Goal: Task Accomplishment & Management: Manage account settings

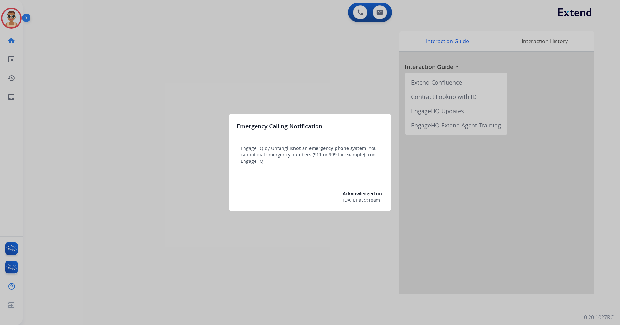
click at [144, 116] on div at bounding box center [310, 162] width 620 height 325
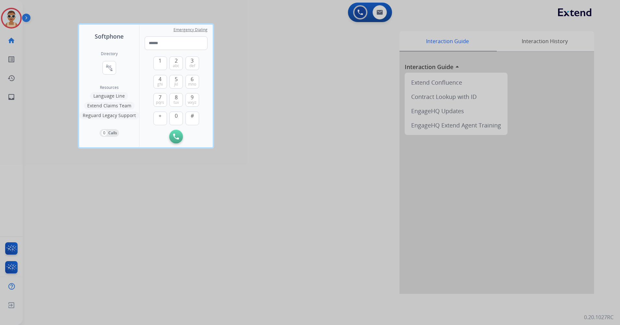
click at [230, 249] on div at bounding box center [310, 162] width 620 height 325
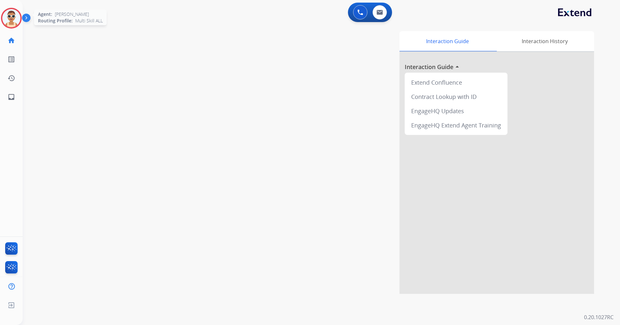
click at [12, 17] on img at bounding box center [11, 18] width 18 height 18
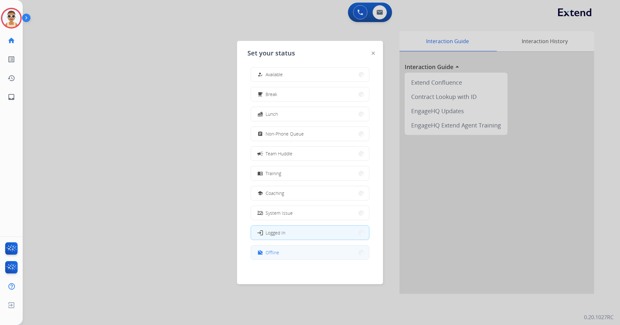
scroll to position [2, 0]
click at [289, 251] on button "work_off Offline" at bounding box center [310, 252] width 118 height 14
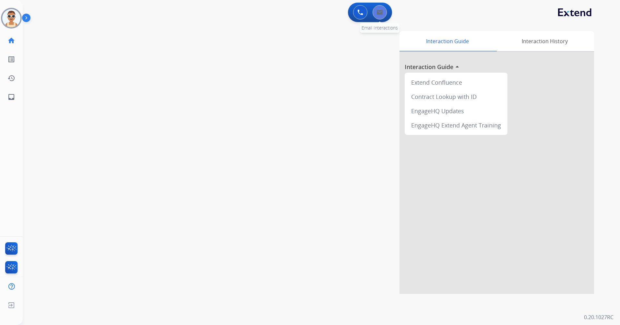
click at [379, 16] on button at bounding box center [380, 12] width 14 height 14
select select "**********"
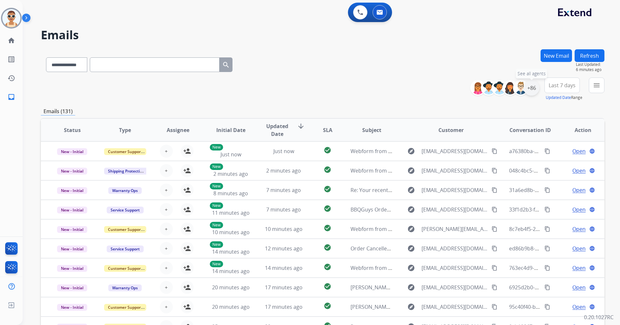
click at [533, 90] on div "+86" at bounding box center [532, 88] width 16 height 16
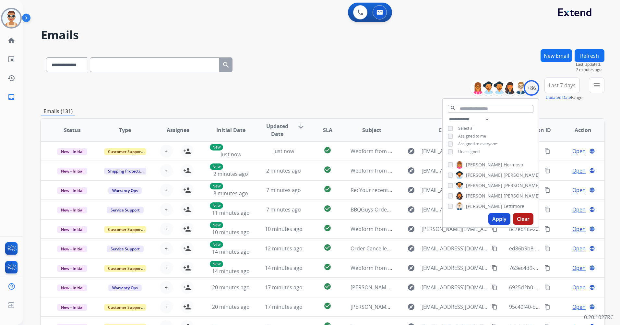
drag, startPoint x: 473, startPoint y: 136, endPoint x: 473, endPoint y: 141, distance: 5.5
click at [473, 135] on span "Assigned to me" at bounding box center [472, 136] width 28 height 6
click at [469, 153] on span "Unassigned" at bounding box center [468, 152] width 21 height 6
click at [489, 118] on select "**********" at bounding box center [470, 120] width 45 height 8
select select "**********"
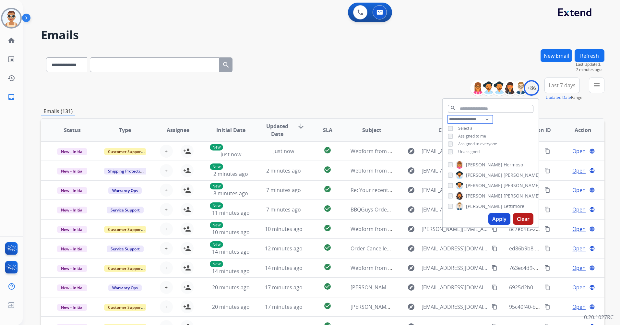
click at [448, 116] on select "**********" at bounding box center [470, 120] width 45 height 8
click at [481, 134] on span "Assigned to everyone" at bounding box center [477, 136] width 39 height 6
click at [493, 218] on button "Apply" at bounding box center [500, 219] width 22 height 12
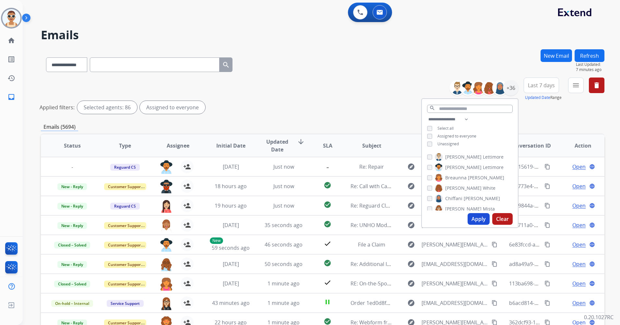
click at [475, 215] on button "Apply" at bounding box center [479, 219] width 22 height 12
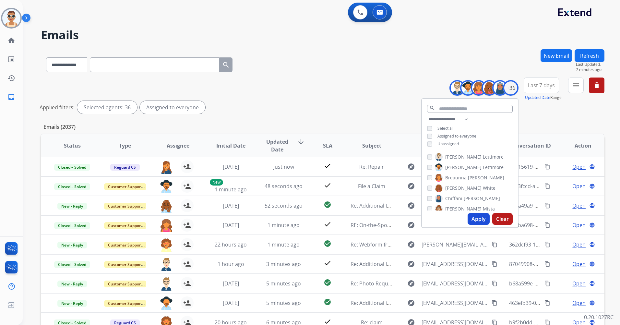
click at [534, 84] on span "Last 7 days" at bounding box center [541, 85] width 27 height 3
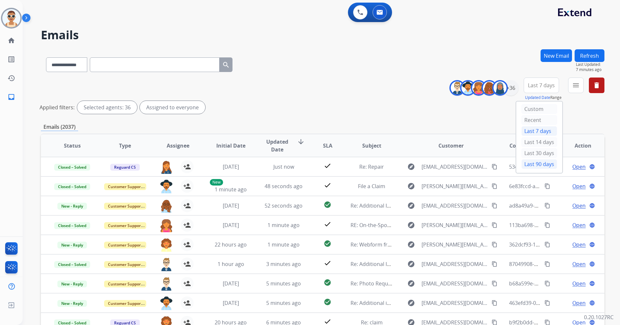
click at [537, 165] on div "Last 90 days" at bounding box center [540, 164] width 36 height 10
click at [575, 88] on mat-icon "menu" at bounding box center [576, 85] width 8 height 8
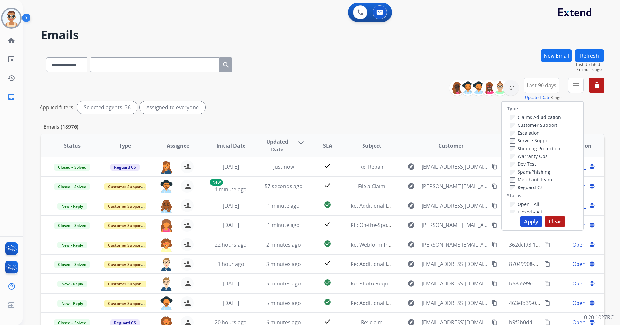
click at [539, 124] on label "Customer Support" at bounding box center [534, 125] width 48 height 6
click at [547, 146] on label "Shipping Protection" at bounding box center [535, 148] width 51 height 6
click at [531, 187] on label "Reguard CS" at bounding box center [526, 187] width 33 height 6
click at [535, 162] on label "New - Reply" at bounding box center [527, 163] width 34 height 6
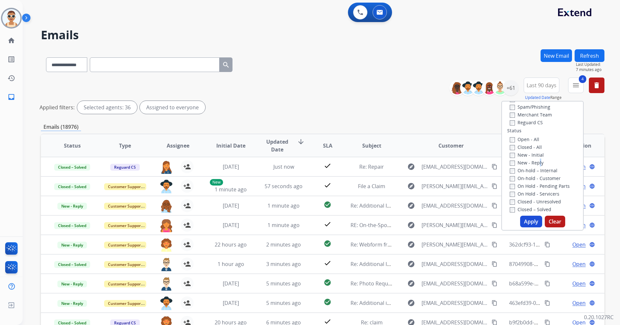
click at [526, 224] on button "Apply" at bounding box center [531, 222] width 22 height 12
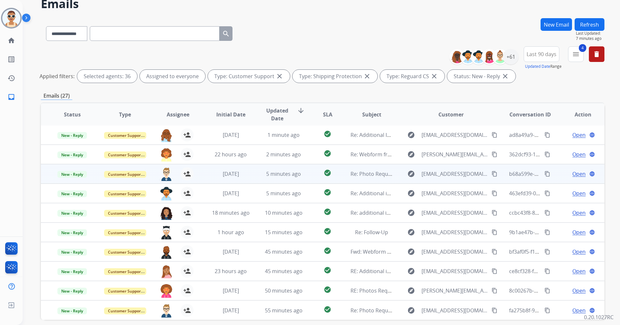
scroll to position [60, 0]
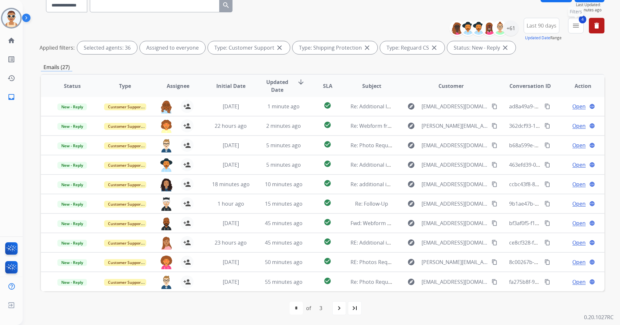
click at [580, 24] on mat-icon "menu" at bounding box center [576, 26] width 8 height 8
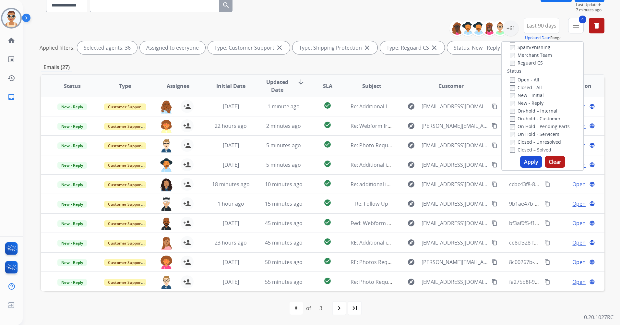
click at [279, 82] on span "Updated Date" at bounding box center [277, 86] width 29 height 16
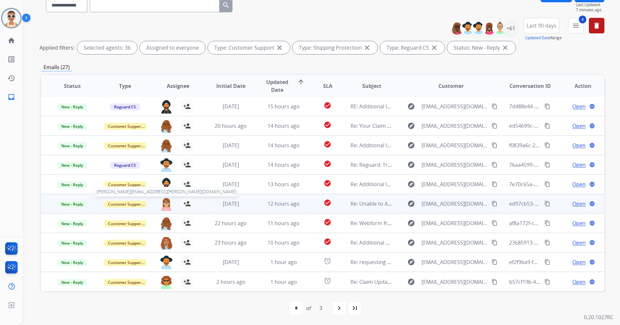
click at [162, 203] on img at bounding box center [166, 204] width 13 height 14
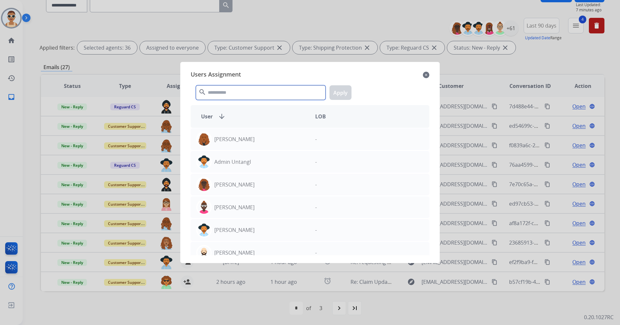
click at [252, 91] on input "text" at bounding box center [261, 92] width 130 height 15
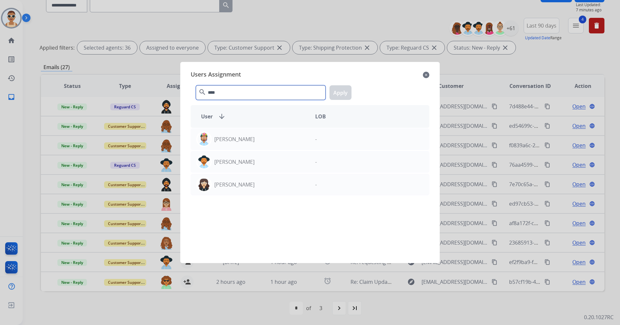
type input "****"
drag, startPoint x: 287, startPoint y: 141, endPoint x: 329, endPoint y: 127, distance: 44.2
click at [287, 141] on div "[PERSON_NAME]" at bounding box center [250, 139] width 119 height 16
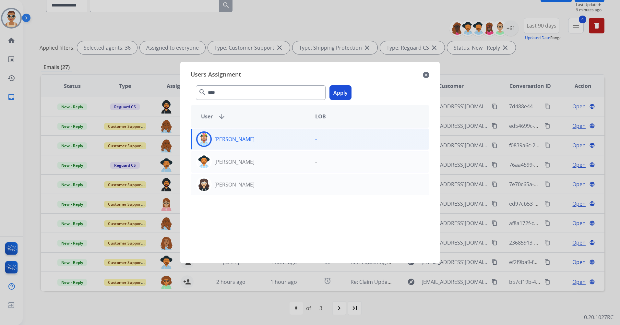
click at [341, 98] on button "Apply" at bounding box center [341, 92] width 22 height 15
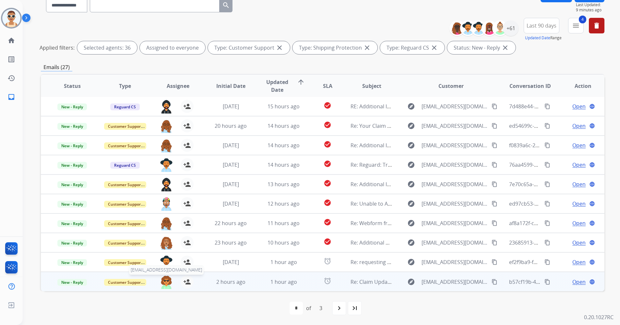
click at [165, 280] on img at bounding box center [166, 282] width 13 height 14
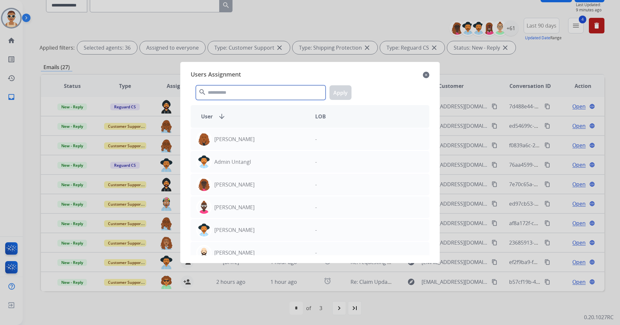
click at [232, 93] on input "text" at bounding box center [261, 92] width 130 height 15
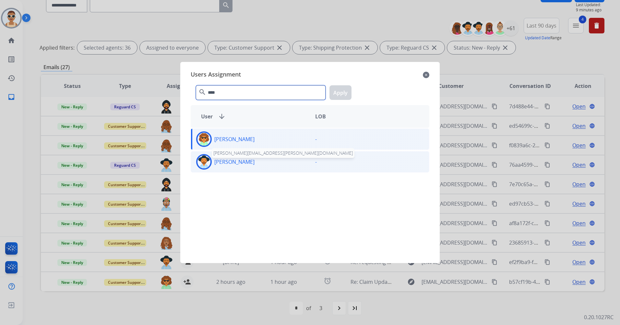
type input "****"
click at [249, 160] on p "[PERSON_NAME]" at bounding box center [234, 162] width 40 height 8
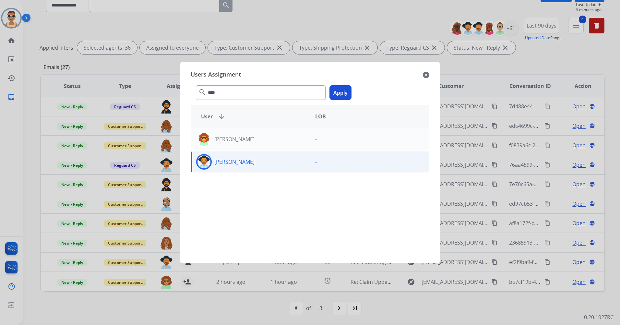
drag, startPoint x: 337, startPoint y: 93, endPoint x: 336, endPoint y: 103, distance: 9.4
click at [336, 93] on button "Apply" at bounding box center [341, 92] width 22 height 15
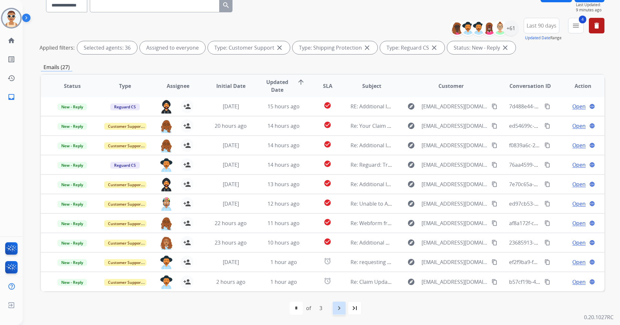
click at [337, 308] on mat-icon "navigate_next" at bounding box center [339, 308] width 8 height 8
select select "*"
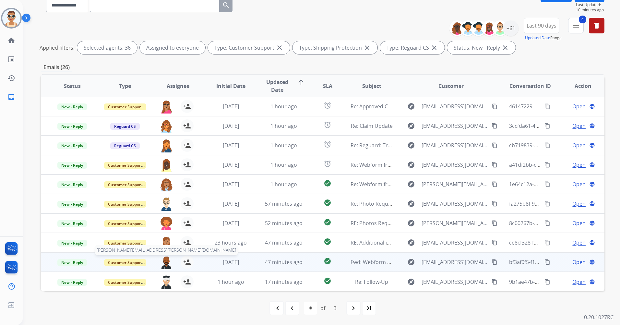
click at [165, 262] on img at bounding box center [166, 263] width 13 height 14
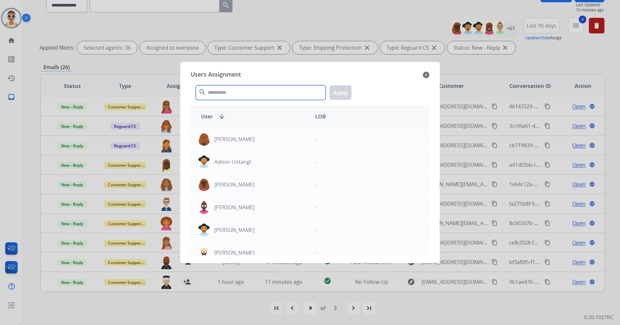
click at [216, 96] on input "text" at bounding box center [261, 92] width 130 height 15
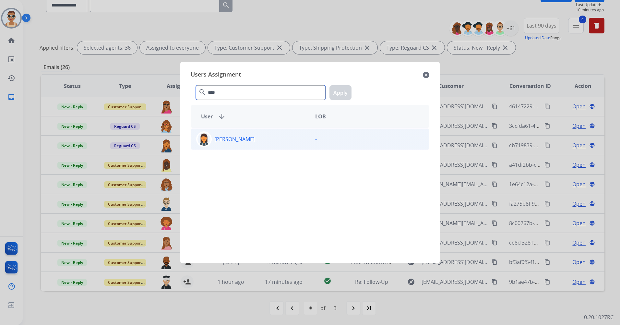
type input "****"
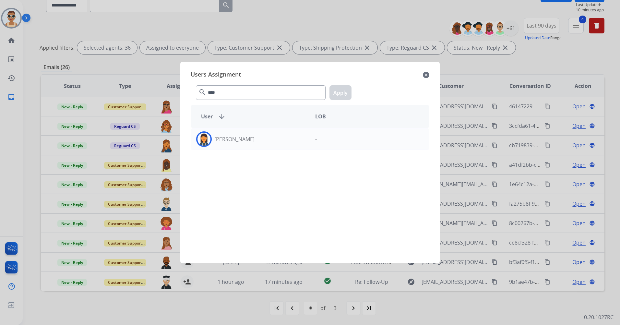
drag, startPoint x: 237, startPoint y: 145, endPoint x: 339, endPoint y: 115, distance: 105.9
click at [237, 145] on div "[PERSON_NAME]" at bounding box center [250, 139] width 119 height 16
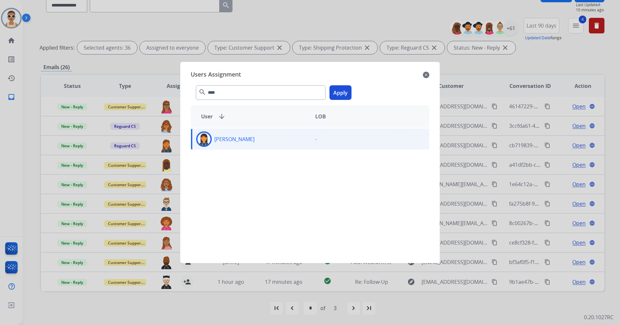
click at [338, 93] on button "Apply" at bounding box center [341, 92] width 22 height 15
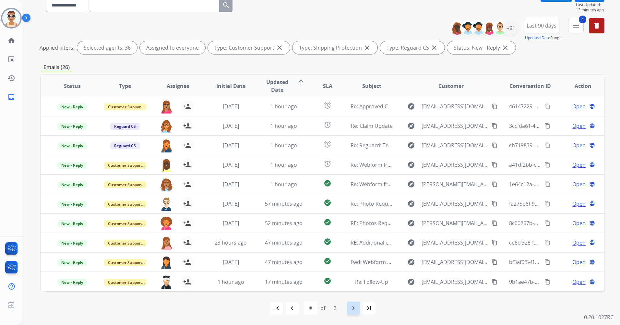
click at [353, 312] on mat-icon "navigate_next" at bounding box center [354, 308] width 8 height 8
select select "*"
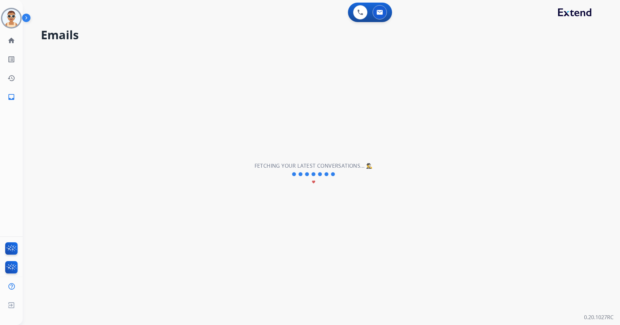
scroll to position [0, 0]
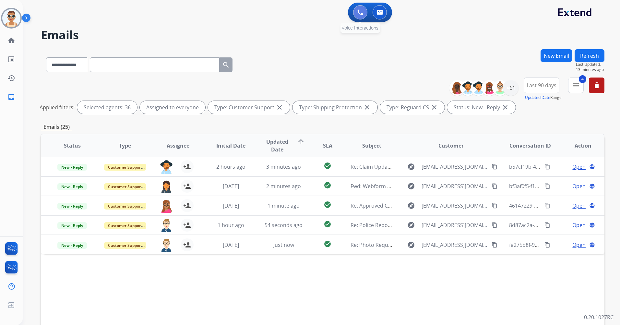
click at [360, 16] on button at bounding box center [360, 12] width 14 height 14
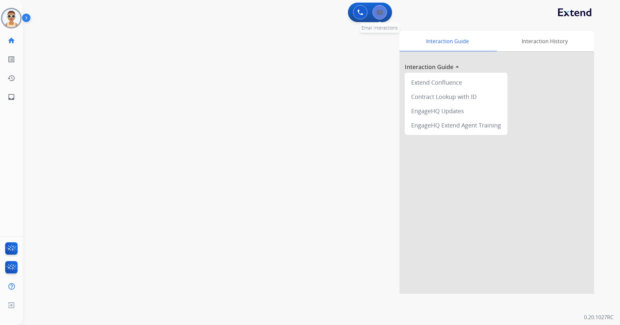
click at [380, 14] on img at bounding box center [380, 12] width 6 height 5
select select "**********"
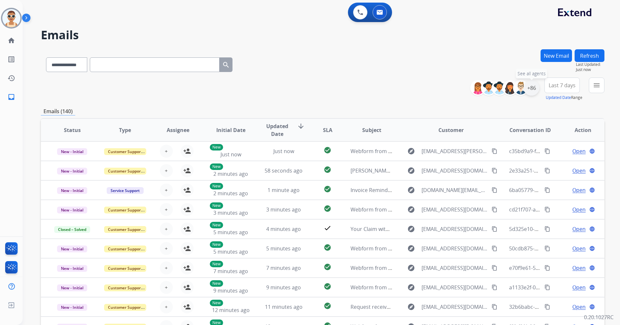
click at [532, 86] on div "+86" at bounding box center [532, 88] width 16 height 16
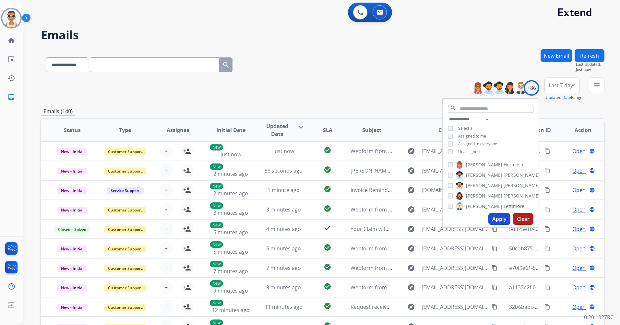
click at [481, 134] on span "Assigned to me" at bounding box center [472, 136] width 28 height 6
click at [498, 217] on button "Apply" at bounding box center [500, 219] width 22 height 12
click at [554, 87] on span "Last 7 days" at bounding box center [562, 85] width 27 height 3
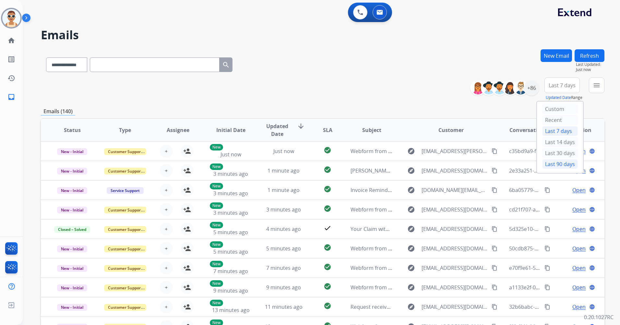
click at [555, 165] on div "Last 90 days" at bounding box center [560, 164] width 36 height 10
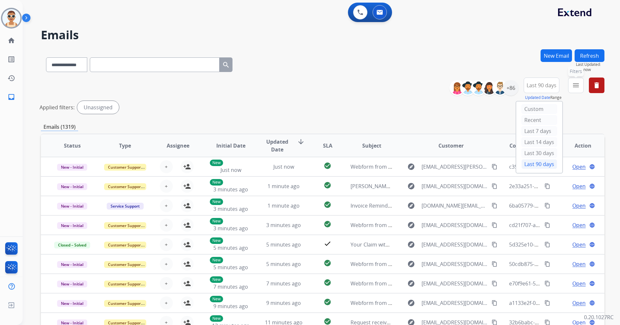
click at [574, 81] on mat-icon "menu" at bounding box center [576, 85] width 8 height 8
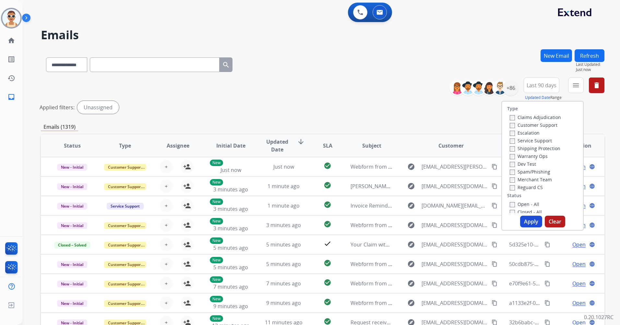
click at [548, 121] on div "Claims Adjudication" at bounding box center [535, 117] width 51 height 8
click at [549, 127] on label "Customer Support" at bounding box center [534, 125] width 48 height 6
click at [545, 148] on label "Shipping Protection" at bounding box center [535, 148] width 51 height 6
click at [530, 188] on label "Reguard CS" at bounding box center [526, 187] width 33 height 6
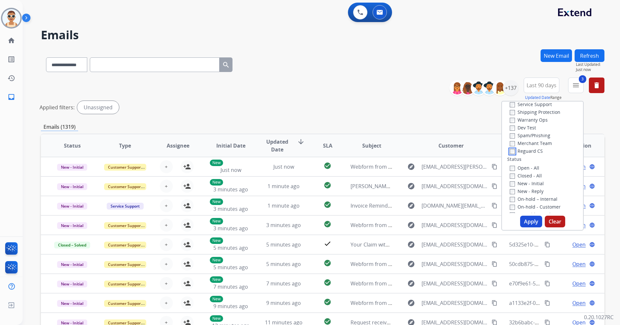
scroll to position [97, 0]
click at [528, 127] on div "New - Reply" at bounding box center [544, 130] width 68 height 8
click at [527, 124] on label "New - Initial" at bounding box center [527, 122] width 34 height 6
click at [537, 218] on button "Apply" at bounding box center [531, 222] width 22 height 12
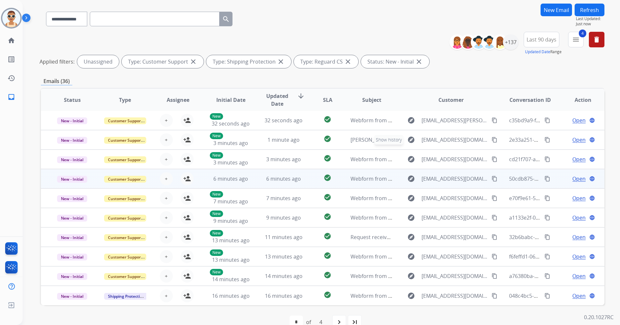
scroll to position [60, 0]
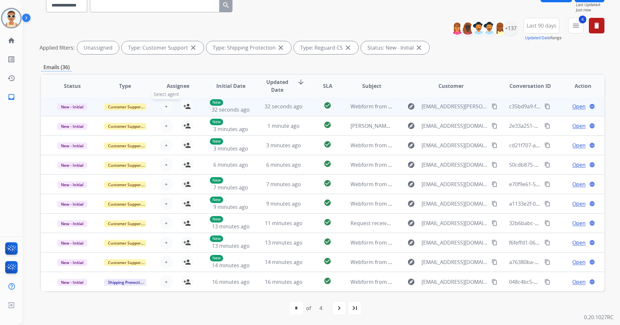
click at [166, 103] on span "+" at bounding box center [166, 107] width 3 height 8
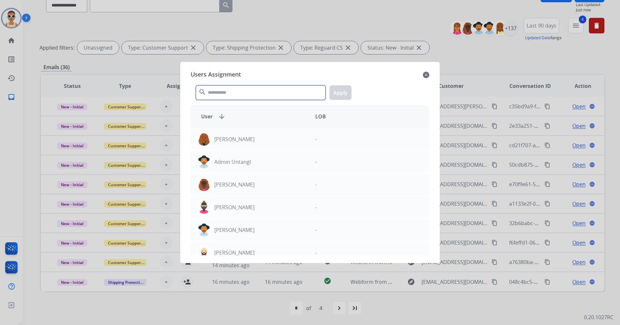
click at [236, 89] on input "text" at bounding box center [261, 92] width 130 height 15
click at [427, 75] on mat-icon "close" at bounding box center [426, 75] width 6 height 8
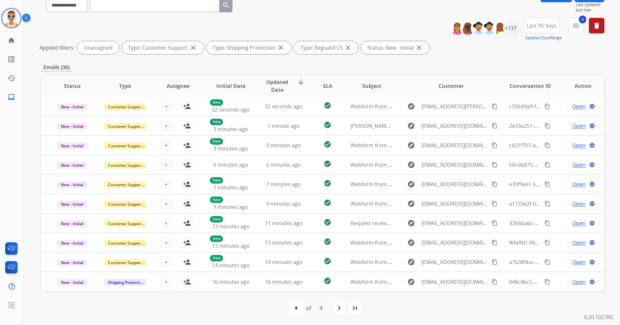
click at [280, 85] on span "Updated Date" at bounding box center [277, 86] width 29 height 16
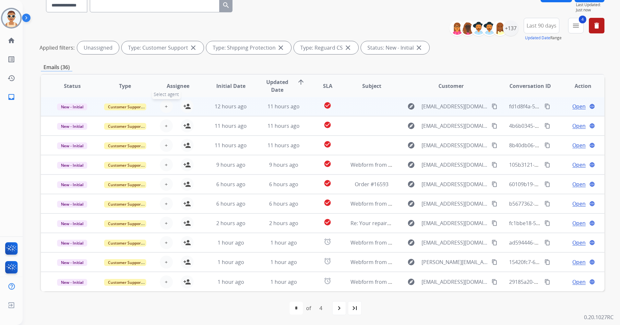
click at [163, 103] on button "+ Select agent" at bounding box center [166, 106] width 13 height 13
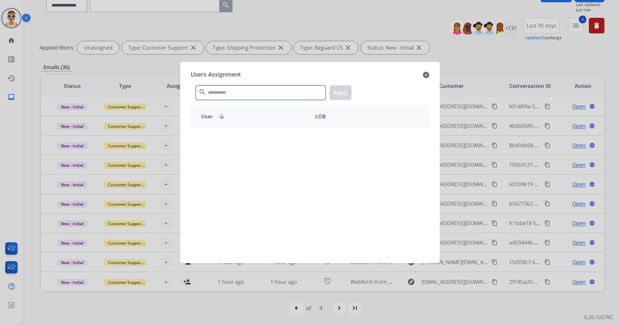
click at [236, 88] on input "text" at bounding box center [261, 92] width 130 height 15
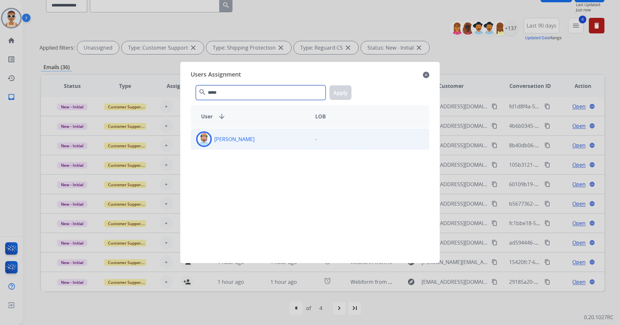
type input "*****"
click at [249, 137] on div "[PERSON_NAME]" at bounding box center [250, 139] width 119 height 16
click at [338, 93] on button "Apply" at bounding box center [341, 92] width 22 height 15
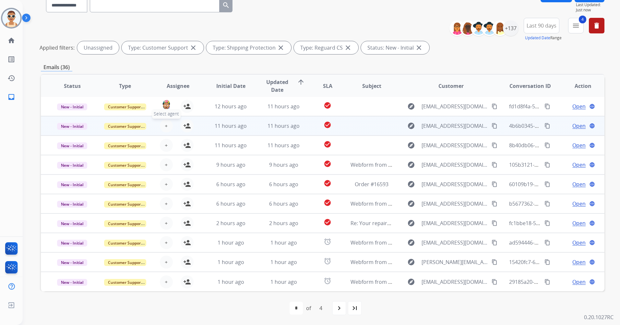
click at [165, 126] on span "+" at bounding box center [166, 126] width 3 height 8
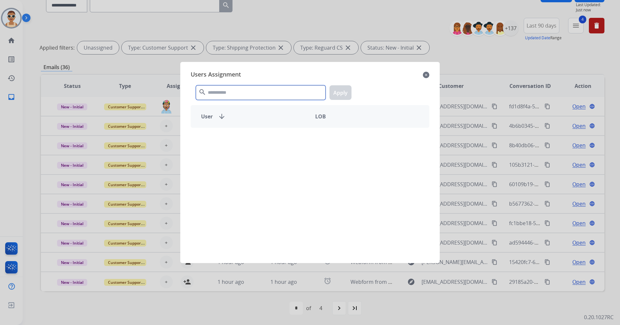
click at [236, 91] on input "text" at bounding box center [261, 92] width 130 height 15
type input "*****"
click at [271, 151] on div "[PERSON_NAME] -" at bounding box center [310, 192] width 239 height 128
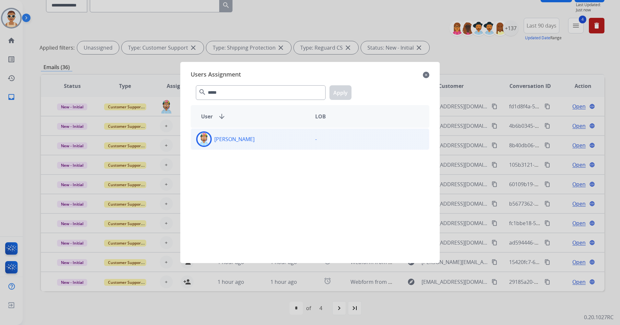
click at [306, 139] on div "[PERSON_NAME]" at bounding box center [250, 139] width 119 height 16
click at [346, 91] on button "Apply" at bounding box center [341, 92] width 22 height 15
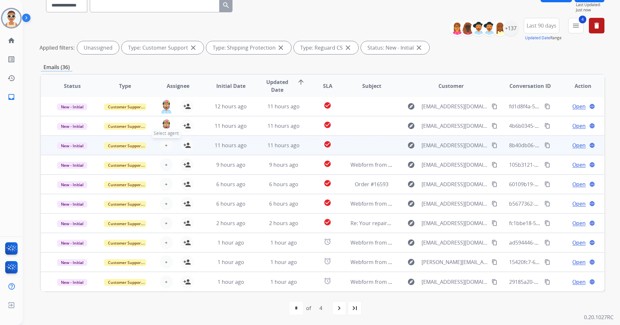
click at [167, 144] on button "+ Select agent" at bounding box center [166, 145] width 13 height 13
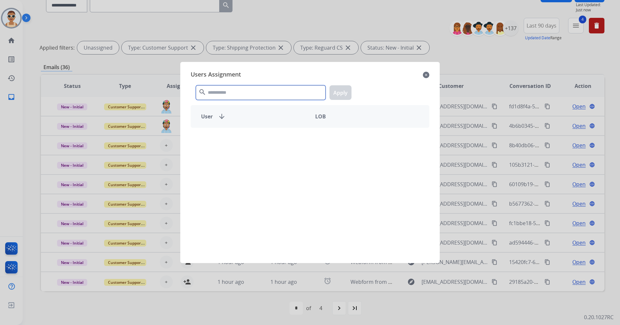
click at [238, 85] on div "search Apply" at bounding box center [310, 91] width 239 height 22
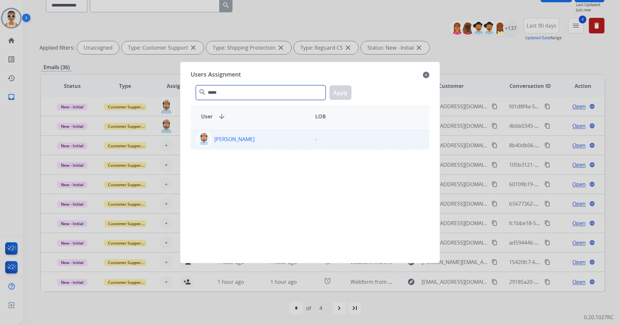
type input "*****"
click at [271, 136] on div "[PERSON_NAME]" at bounding box center [250, 139] width 119 height 16
click at [334, 91] on button "Apply" at bounding box center [341, 92] width 22 height 15
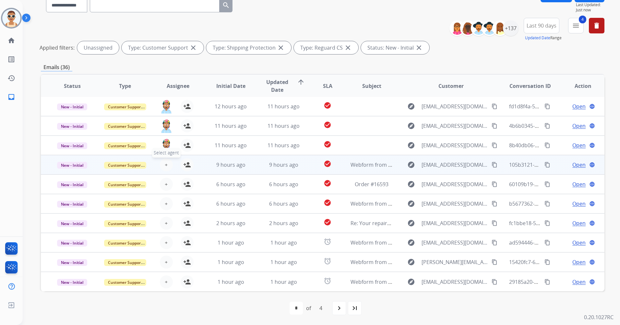
click at [167, 163] on button "+ Select agent" at bounding box center [166, 164] width 13 height 13
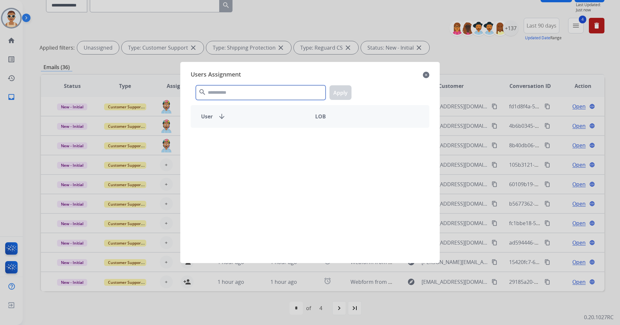
click at [221, 92] on input "text" at bounding box center [261, 92] width 130 height 15
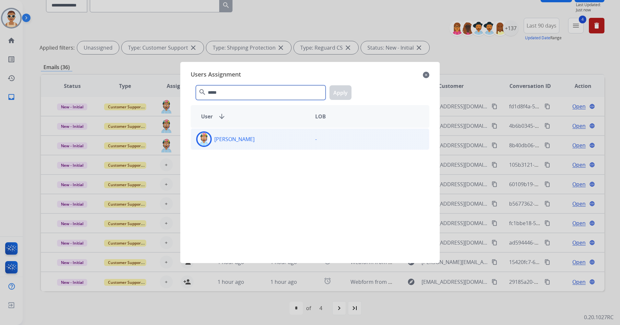
type input "*****"
click at [259, 144] on div "[PERSON_NAME]" at bounding box center [250, 139] width 119 height 16
click at [335, 95] on button "Apply" at bounding box center [341, 92] width 22 height 15
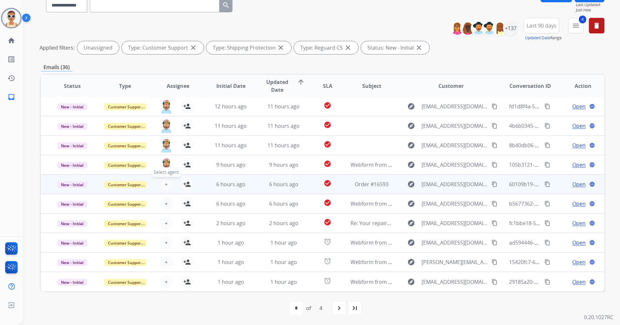
click at [166, 183] on span "+" at bounding box center [166, 184] width 3 height 8
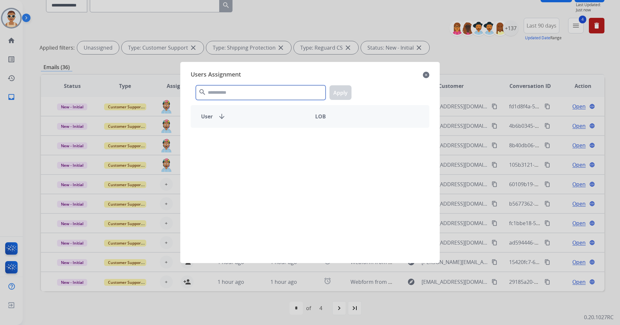
click at [244, 89] on input "text" at bounding box center [261, 92] width 130 height 15
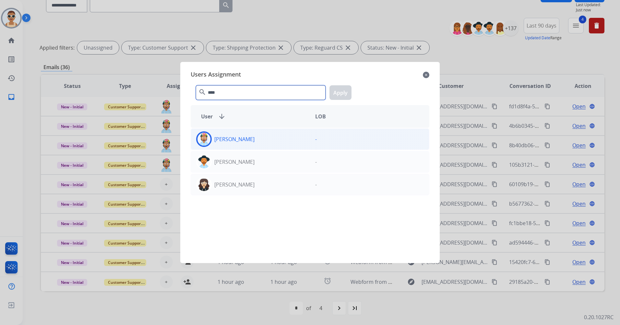
type input "****"
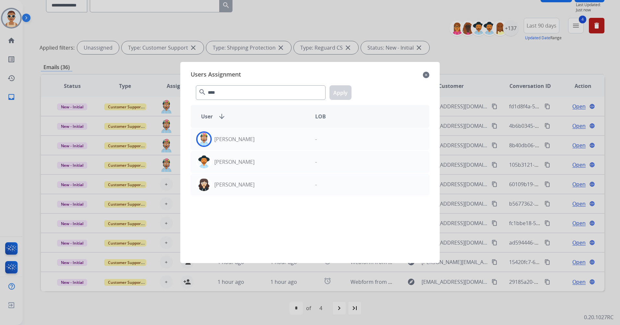
drag, startPoint x: 270, startPoint y: 141, endPoint x: 311, endPoint y: 121, distance: 46.1
click at [270, 141] on div "[PERSON_NAME]" at bounding box center [250, 139] width 119 height 16
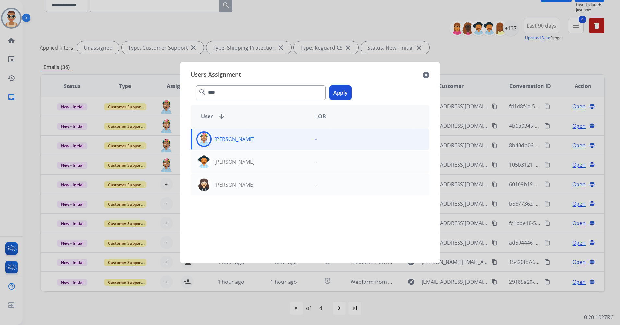
click at [333, 91] on button "Apply" at bounding box center [341, 92] width 22 height 15
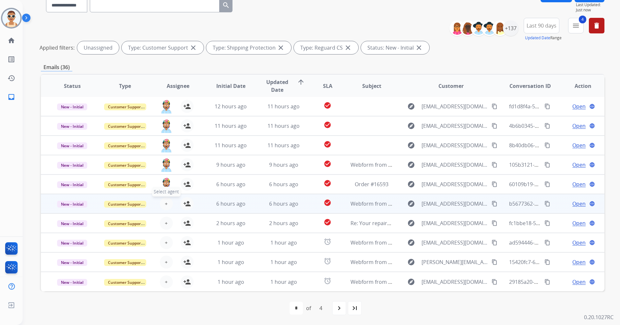
click at [163, 203] on button "+ Select agent" at bounding box center [166, 203] width 13 height 13
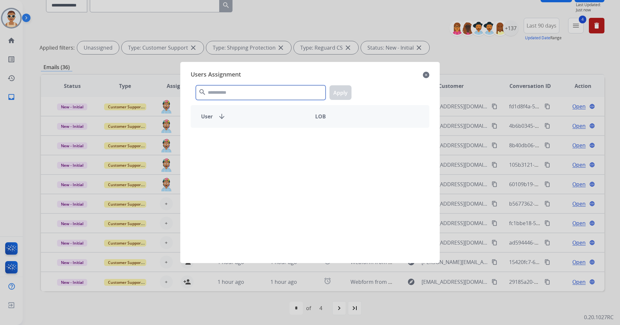
click at [210, 95] on input "text" at bounding box center [261, 92] width 130 height 15
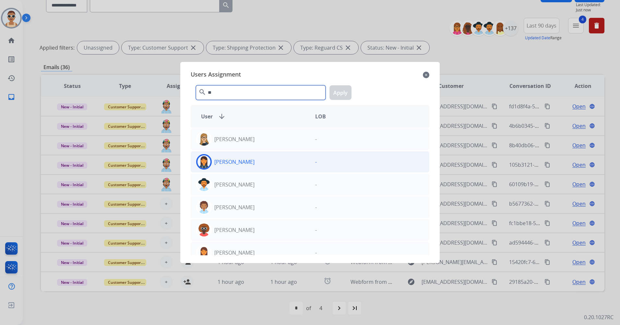
type input "**"
click at [255, 169] on div "[PERSON_NAME]" at bounding box center [250, 162] width 119 height 16
click at [340, 91] on button "Apply" at bounding box center [341, 92] width 22 height 15
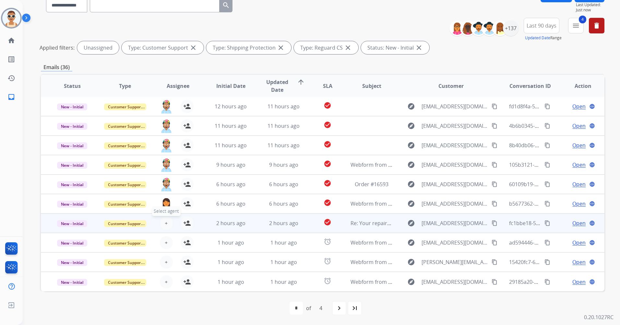
click at [167, 222] on button "+ Select agent" at bounding box center [166, 223] width 13 height 13
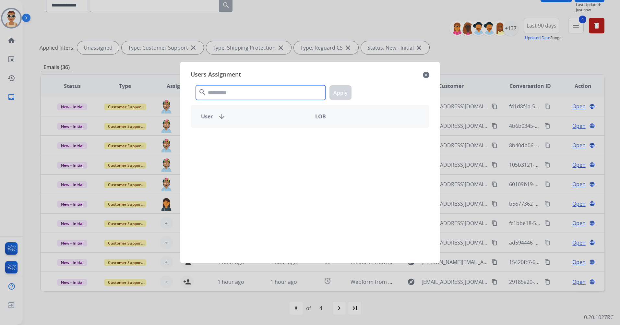
click at [225, 93] on input "text" at bounding box center [261, 92] width 130 height 15
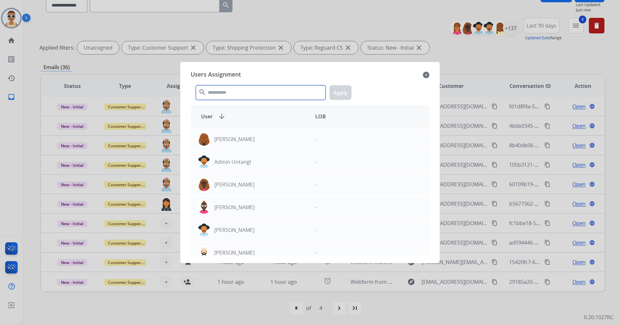
type input "*"
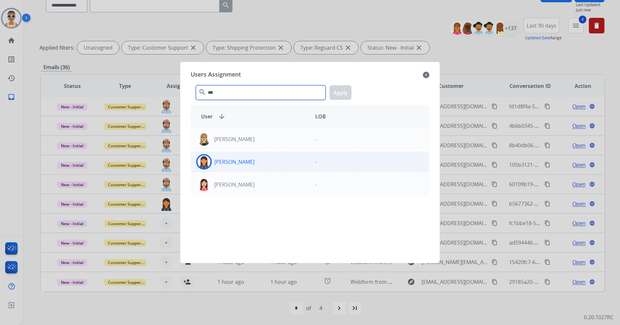
type input "***"
click at [244, 159] on p "[PERSON_NAME]" at bounding box center [234, 162] width 40 height 8
click at [342, 87] on button "Apply" at bounding box center [341, 92] width 22 height 15
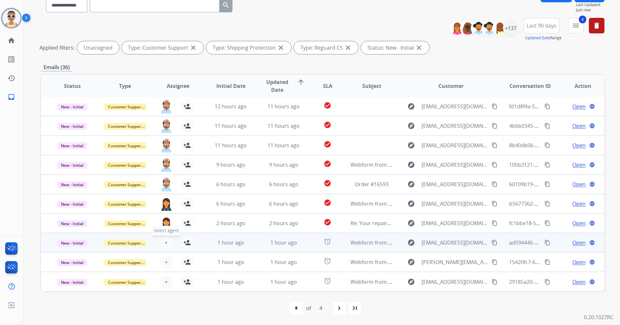
click at [164, 238] on button "+ Select agent" at bounding box center [166, 242] width 13 height 13
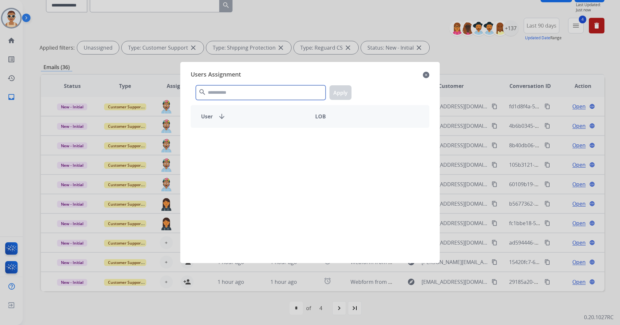
click at [230, 90] on input "text" at bounding box center [261, 92] width 130 height 15
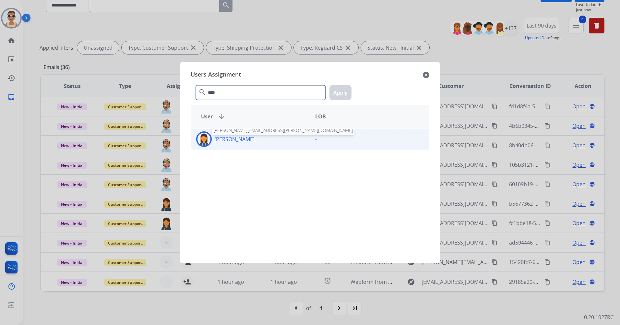
type input "****"
click at [247, 136] on p "[PERSON_NAME]" at bounding box center [234, 139] width 40 height 8
click at [336, 94] on button "Apply" at bounding box center [341, 92] width 22 height 15
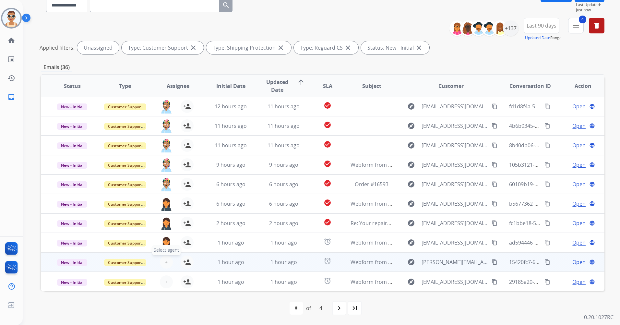
click at [160, 262] on button "+ Select agent" at bounding box center [166, 262] width 13 height 13
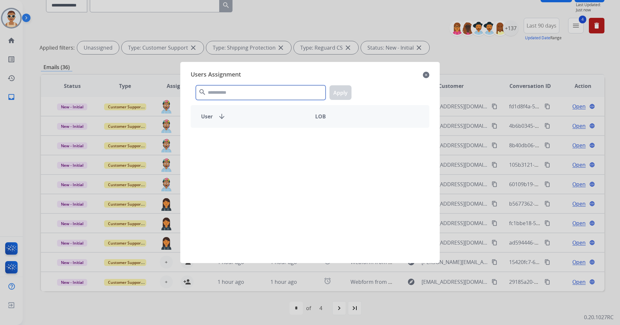
click at [231, 95] on input "text" at bounding box center [261, 92] width 130 height 15
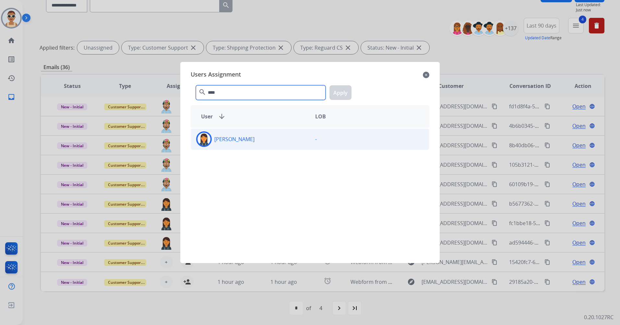
type input "****"
click at [255, 140] on p "[PERSON_NAME]" at bounding box center [234, 139] width 40 height 8
click at [337, 91] on button "Apply" at bounding box center [341, 92] width 22 height 15
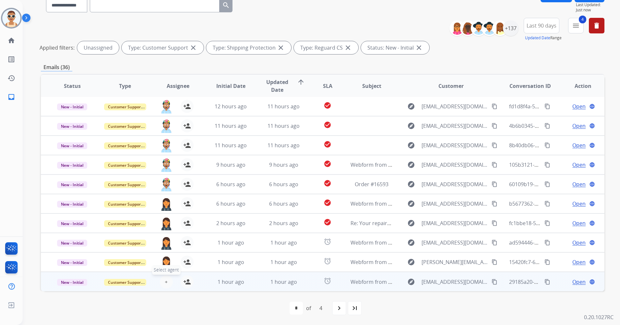
click at [167, 280] on button "+ Select agent" at bounding box center [166, 281] width 13 height 13
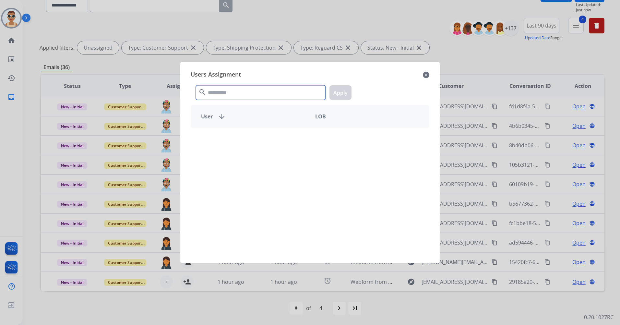
click at [234, 96] on input "text" at bounding box center [261, 92] width 130 height 15
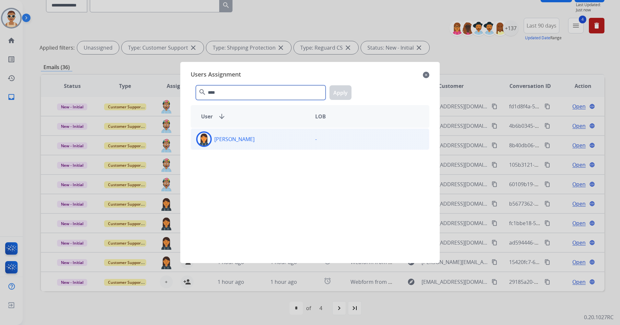
type input "****"
click at [249, 142] on p "[PERSON_NAME]" at bounding box center [234, 139] width 40 height 8
click at [340, 90] on button "Apply" at bounding box center [341, 92] width 22 height 15
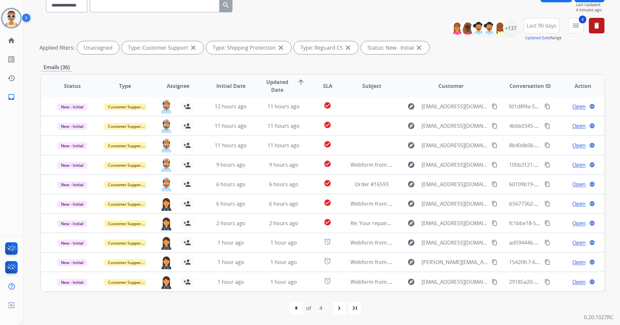
click at [339, 308] on mat-icon "navigate_next" at bounding box center [339, 308] width 8 height 8
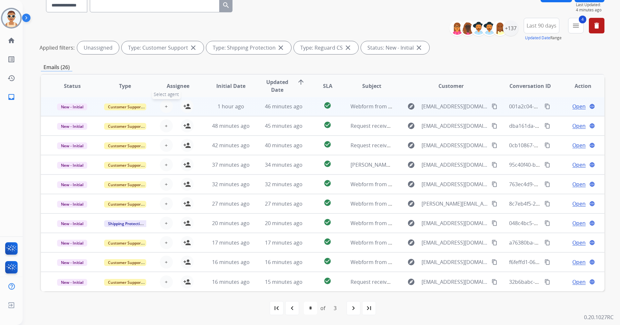
click at [166, 109] on span "+" at bounding box center [166, 107] width 3 height 8
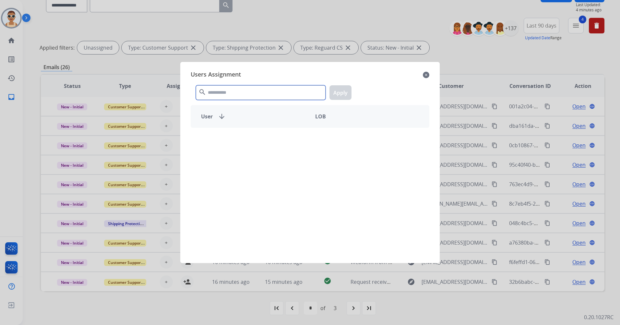
drag, startPoint x: 225, startPoint y: 98, endPoint x: 225, endPoint y: 93, distance: 4.3
click at [225, 96] on input "text" at bounding box center [261, 92] width 130 height 15
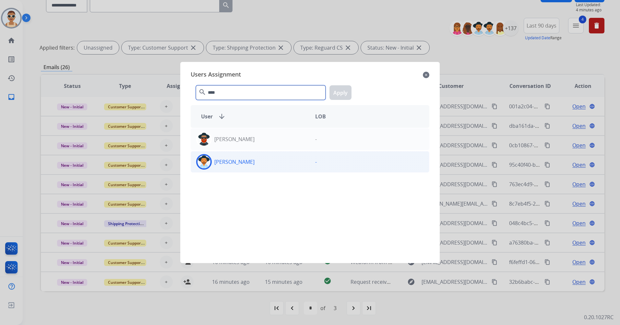
type input "****"
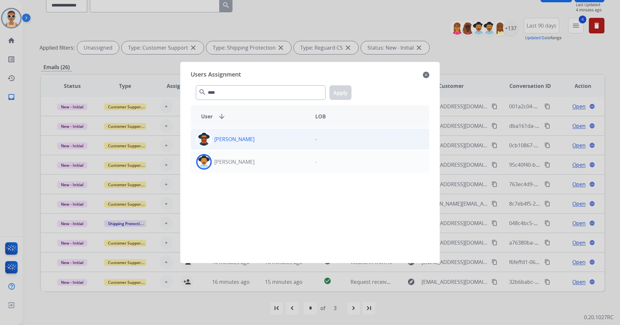
drag, startPoint x: 238, startPoint y: 158, endPoint x: 255, endPoint y: 149, distance: 19.6
click at [238, 158] on p "[PERSON_NAME]" at bounding box center [234, 162] width 40 height 8
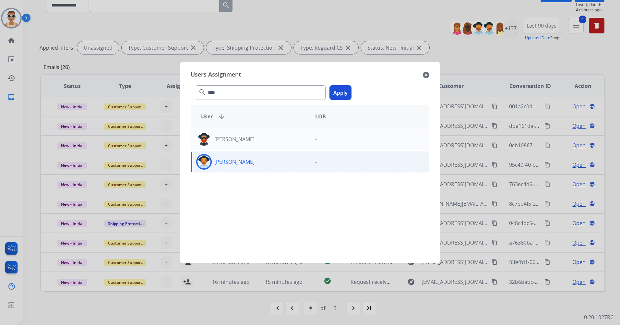
click at [343, 92] on button "Apply" at bounding box center [341, 92] width 22 height 15
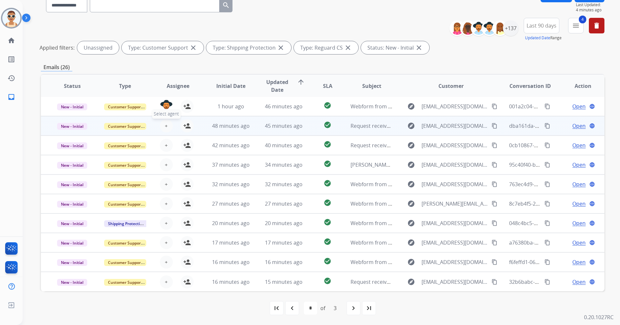
click at [168, 127] on button "+ Select agent" at bounding box center [166, 125] width 13 height 13
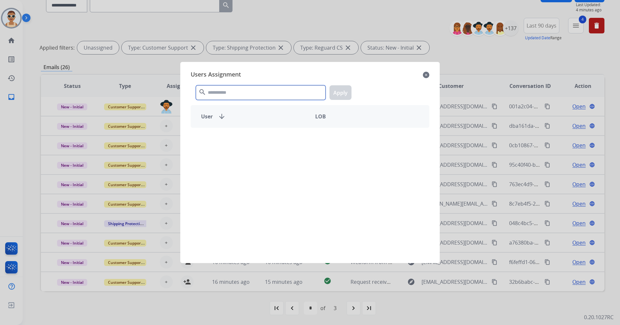
click at [239, 91] on input "text" at bounding box center [261, 92] width 130 height 15
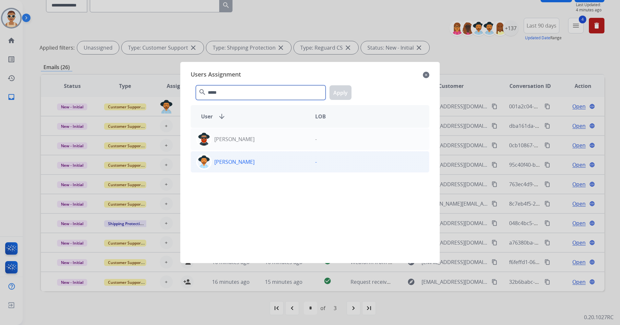
type input "*****"
click at [261, 155] on div "[PERSON_NAME]" at bounding box center [250, 162] width 119 height 16
click at [346, 91] on button "Apply" at bounding box center [341, 92] width 22 height 15
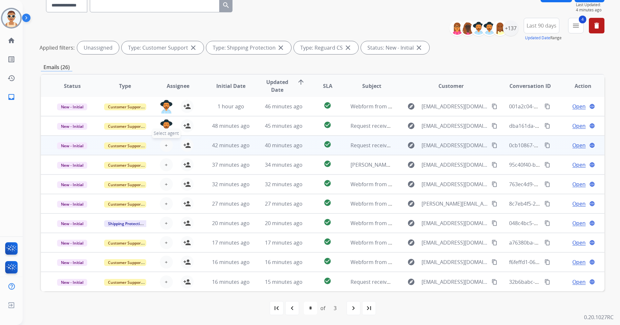
click at [162, 143] on button "+ Select agent" at bounding box center [166, 145] width 13 height 13
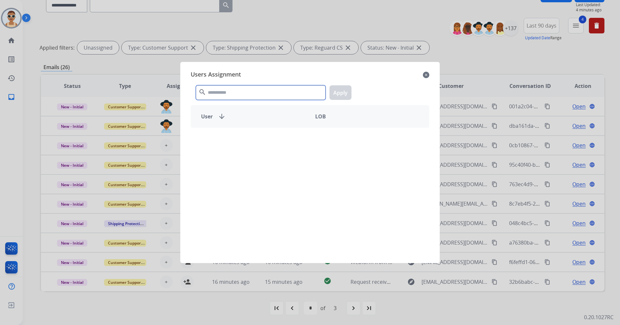
click at [233, 94] on input "text" at bounding box center [261, 92] width 130 height 15
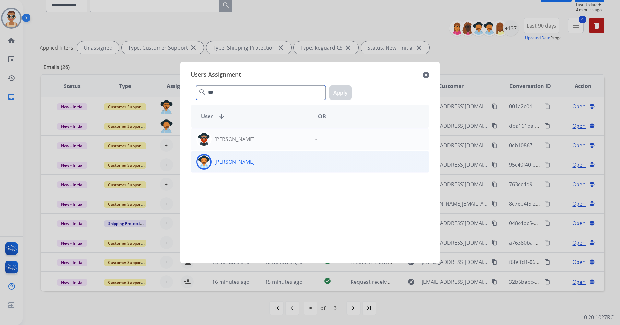
type input "***"
click at [256, 157] on div "[PERSON_NAME]" at bounding box center [250, 162] width 119 height 16
click at [334, 96] on button "Apply" at bounding box center [341, 92] width 22 height 15
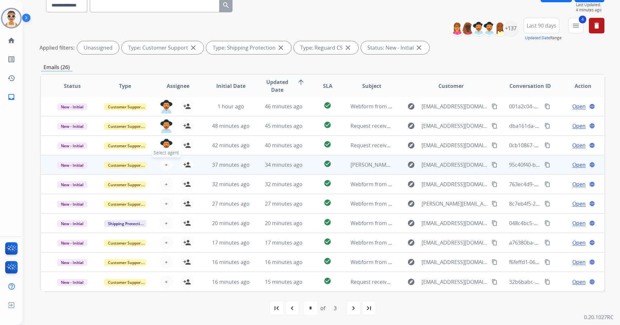
click at [165, 162] on span "+" at bounding box center [166, 165] width 3 height 8
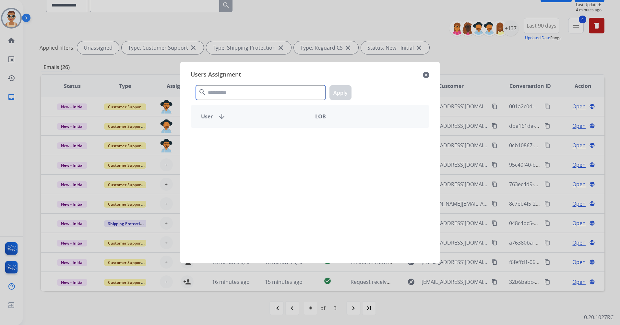
click at [222, 91] on input "text" at bounding box center [261, 92] width 130 height 15
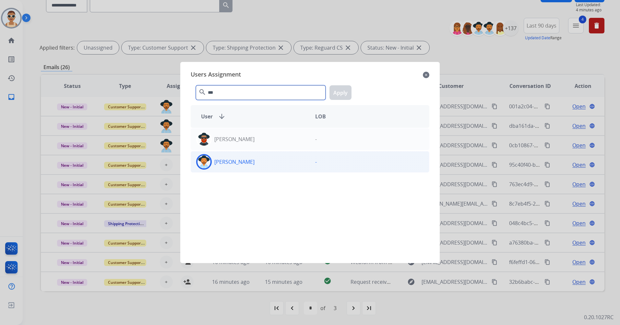
type input "***"
click at [258, 165] on div "[PERSON_NAME]" at bounding box center [250, 162] width 119 height 16
click at [336, 90] on button "Apply" at bounding box center [341, 92] width 22 height 15
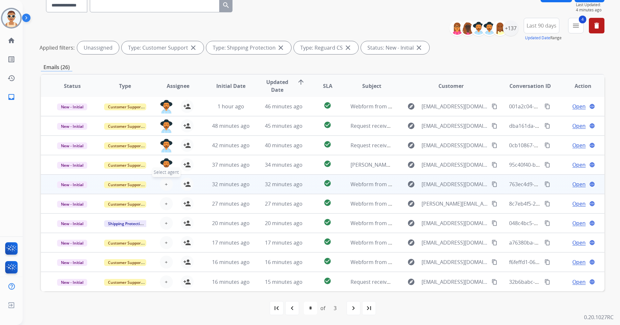
click at [167, 182] on button "+ Select agent" at bounding box center [166, 184] width 13 height 13
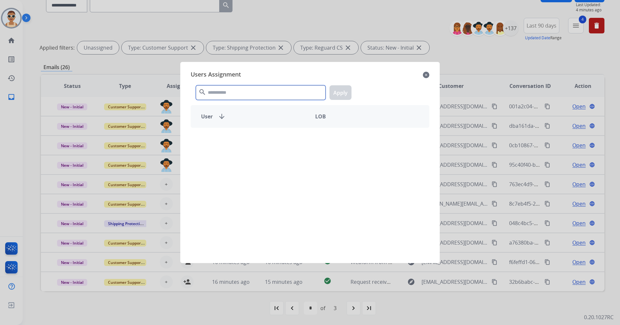
click at [260, 87] on input "text" at bounding box center [261, 92] width 130 height 15
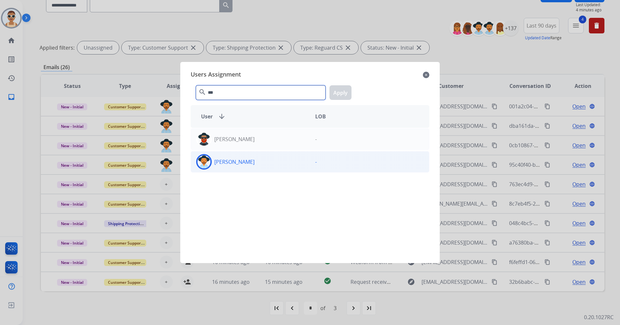
type input "***"
click at [288, 159] on div "[PERSON_NAME]" at bounding box center [250, 162] width 119 height 16
click at [346, 95] on button "Apply" at bounding box center [341, 92] width 22 height 15
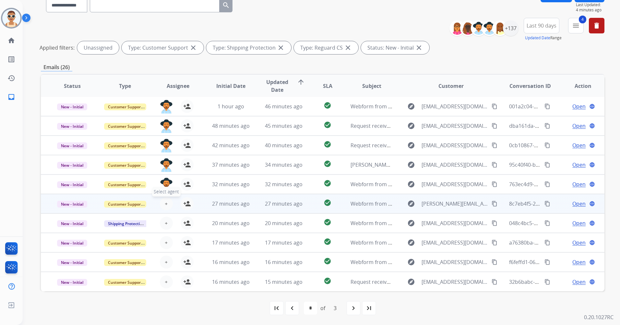
click at [165, 205] on span "+" at bounding box center [166, 204] width 3 height 8
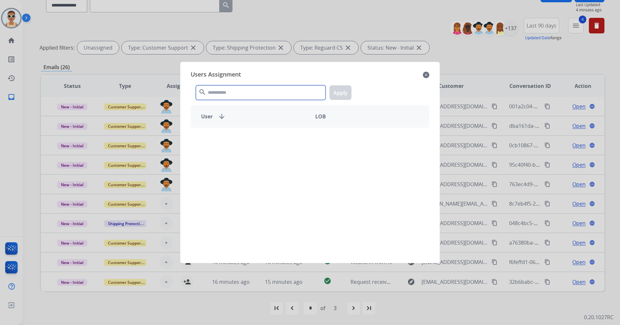
click at [235, 90] on input "text" at bounding box center [261, 92] width 130 height 15
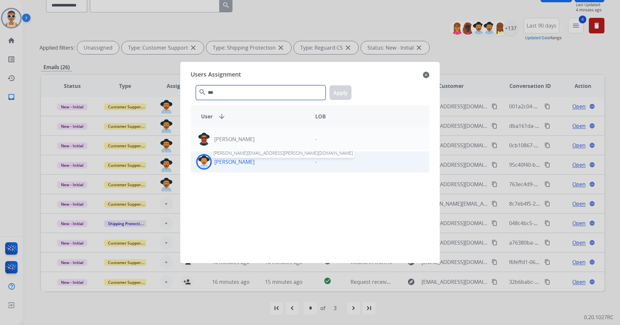
type input "***"
click at [244, 162] on p "[PERSON_NAME]" at bounding box center [234, 162] width 40 height 8
click at [349, 97] on button "Apply" at bounding box center [341, 92] width 22 height 15
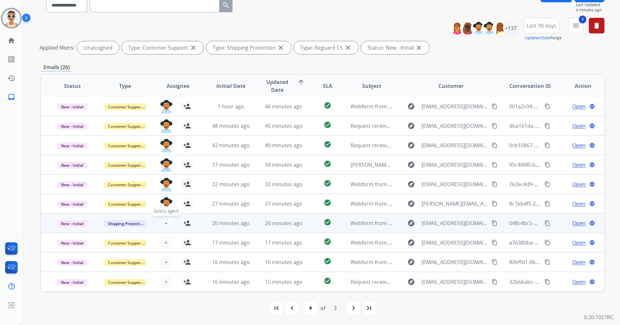
click at [166, 223] on span "+" at bounding box center [166, 223] width 3 height 8
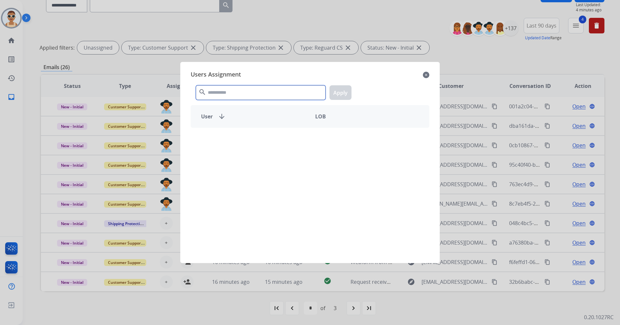
click at [245, 94] on input "text" at bounding box center [261, 92] width 130 height 15
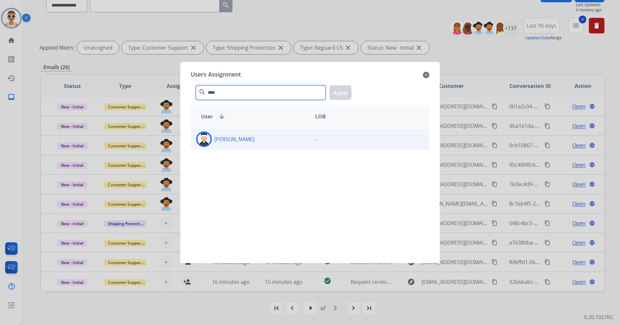
type input "****"
click at [258, 141] on div "[PERSON_NAME]" at bounding box center [250, 139] width 119 height 16
click at [337, 95] on button "Apply" at bounding box center [341, 92] width 22 height 15
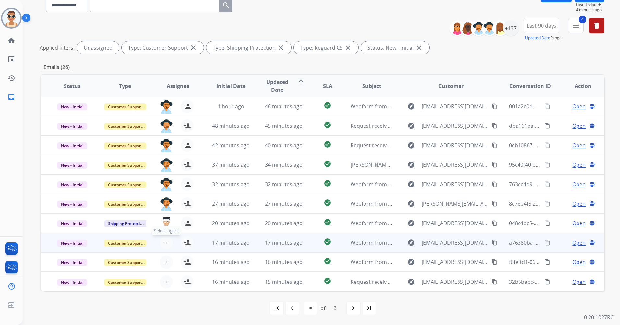
click at [165, 241] on span "+" at bounding box center [166, 243] width 3 height 8
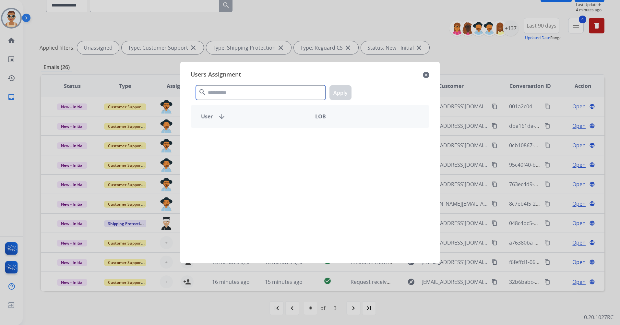
click at [235, 93] on input "text" at bounding box center [261, 92] width 130 height 15
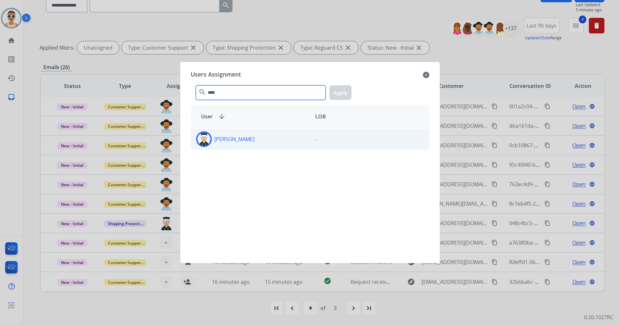
type input "****"
click at [280, 136] on div "[PERSON_NAME]" at bounding box center [250, 139] width 119 height 16
click at [339, 93] on button "Apply" at bounding box center [341, 92] width 22 height 15
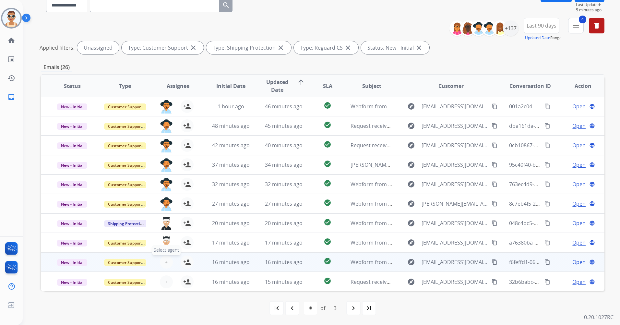
click at [163, 262] on button "+ Select agent" at bounding box center [166, 262] width 13 height 13
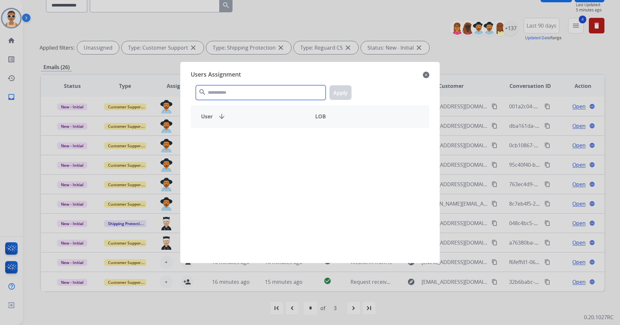
click at [224, 95] on input "text" at bounding box center [261, 92] width 130 height 15
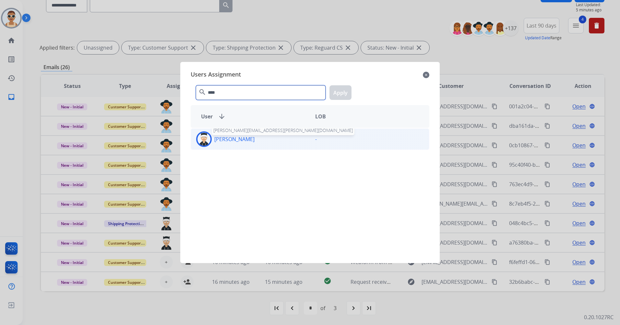
type input "****"
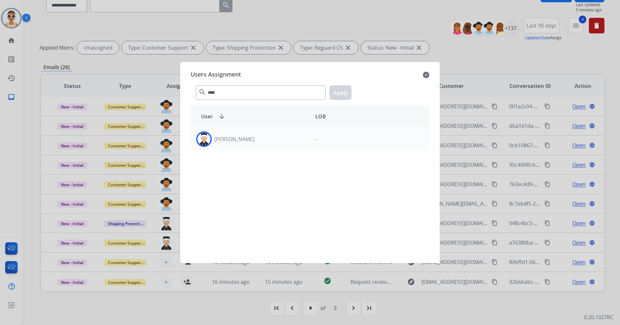
drag, startPoint x: 241, startPoint y: 144, endPoint x: 312, endPoint y: 126, distance: 72.9
click at [242, 144] on div "[PERSON_NAME]" at bounding box center [250, 139] width 119 height 16
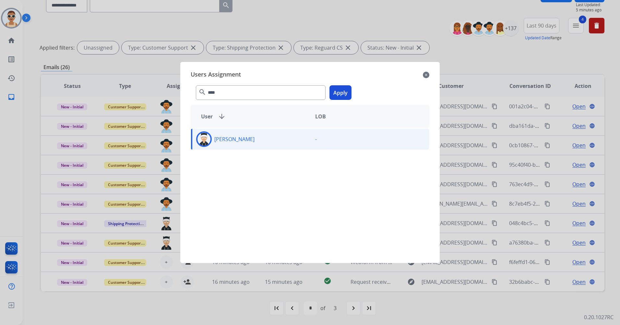
click at [341, 99] on button "Apply" at bounding box center [341, 92] width 22 height 15
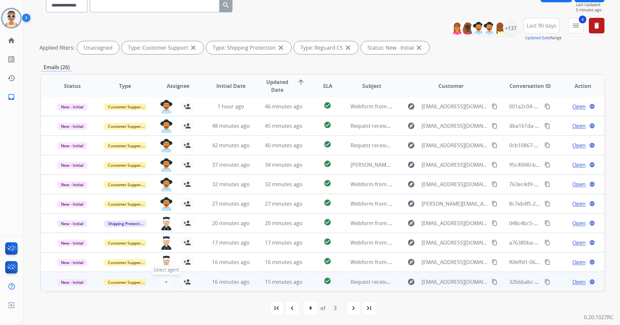
click at [169, 283] on button "+ Select agent" at bounding box center [166, 281] width 13 height 13
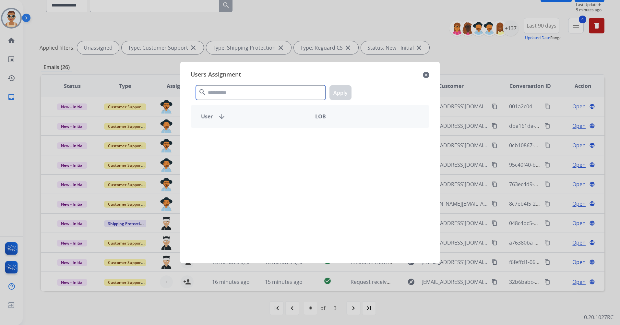
click at [225, 98] on input "text" at bounding box center [261, 92] width 130 height 15
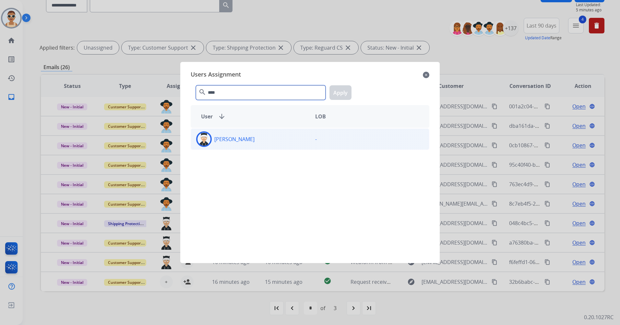
type input "****"
click at [247, 145] on div "[PERSON_NAME]" at bounding box center [250, 139] width 119 height 16
click at [344, 88] on button "Apply" at bounding box center [341, 92] width 22 height 15
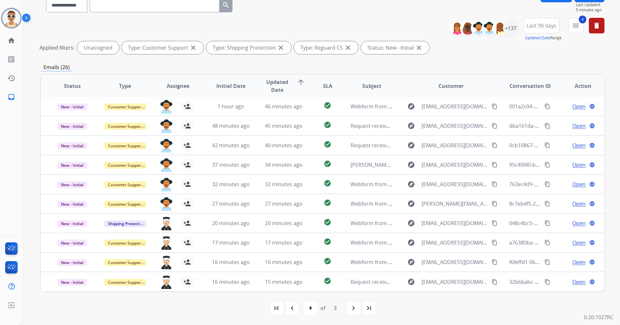
drag, startPoint x: 351, startPoint y: 308, endPoint x: 347, endPoint y: 302, distance: 7.1
click at [352, 307] on mat-icon "navigate_next" at bounding box center [354, 308] width 8 height 8
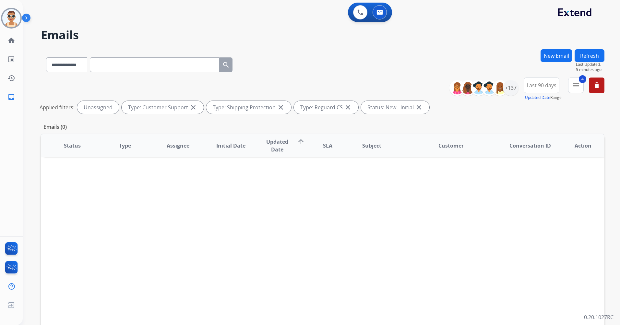
scroll to position [0, 0]
click at [357, 8] on button at bounding box center [360, 12] width 14 height 14
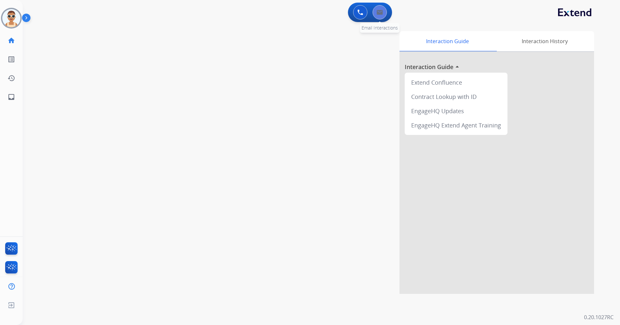
click at [380, 11] on img at bounding box center [380, 12] width 6 height 5
select select "**********"
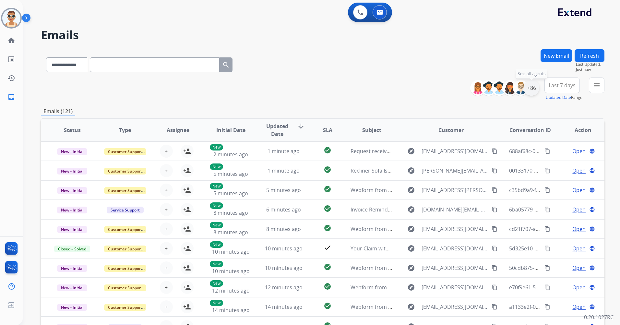
click at [533, 84] on div "+86" at bounding box center [532, 88] width 16 height 16
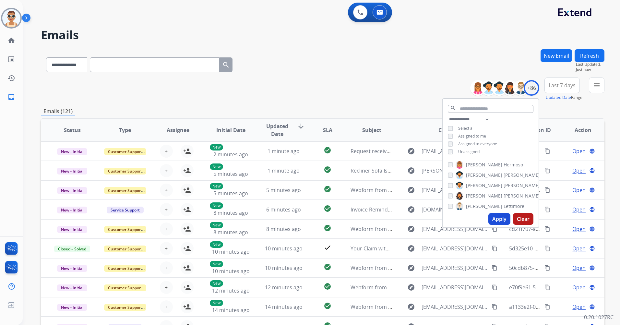
click at [472, 135] on span "Assigned to me" at bounding box center [472, 136] width 28 height 6
drag, startPoint x: 492, startPoint y: 219, endPoint x: 457, endPoint y: 201, distance: 38.5
click at [492, 219] on button "Apply" at bounding box center [500, 219] width 22 height 12
click at [553, 86] on span "Last 7 days" at bounding box center [562, 85] width 27 height 3
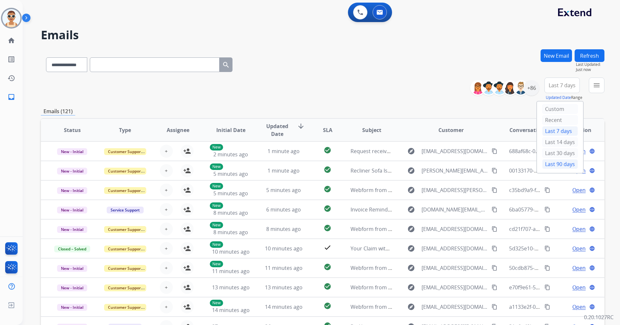
click at [558, 164] on div "Last 90 days" at bounding box center [560, 164] width 36 height 10
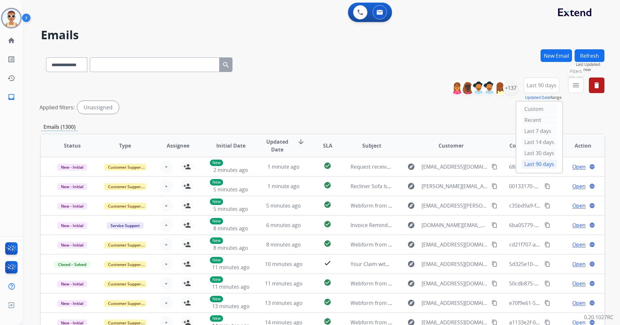
click at [573, 89] on mat-icon "menu" at bounding box center [576, 85] width 8 height 8
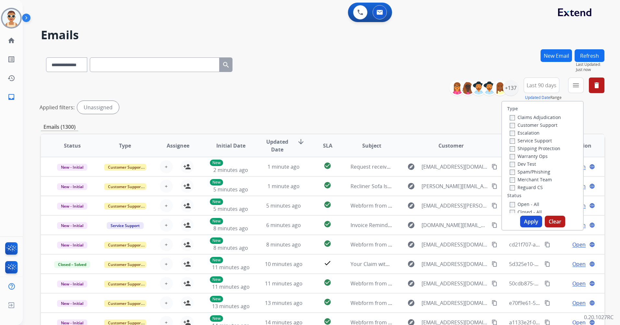
click at [536, 125] on label "Customer Support" at bounding box center [534, 125] width 48 height 6
click at [538, 148] on label "Shipping Protection" at bounding box center [535, 148] width 51 height 6
click at [526, 189] on label "Reguard CS" at bounding box center [526, 187] width 33 height 6
click at [530, 121] on label "New - Initial" at bounding box center [527, 122] width 34 height 6
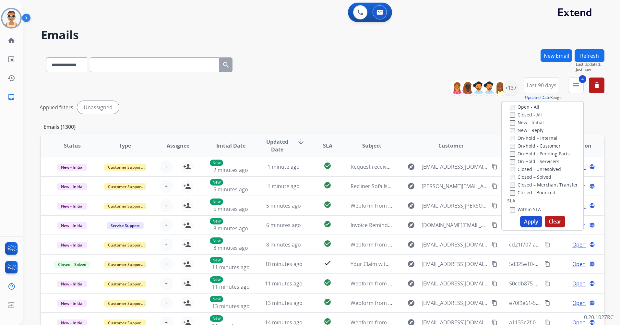
click at [533, 222] on button "Apply" at bounding box center [531, 222] width 22 height 12
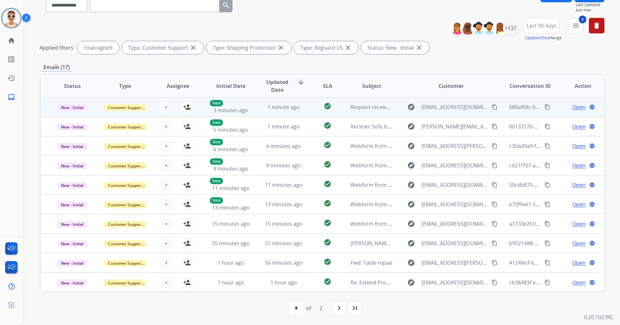
scroll to position [1, 0]
click at [163, 105] on button "+ Select agent" at bounding box center [166, 106] width 13 height 13
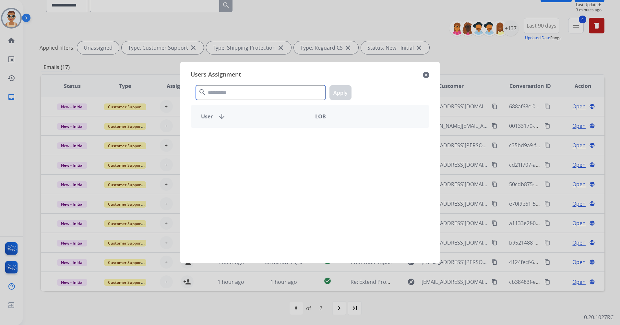
click at [236, 89] on input "text" at bounding box center [261, 92] width 130 height 15
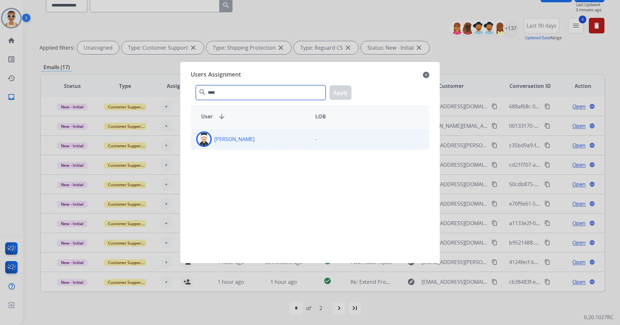
type input "****"
click at [260, 135] on div "[PERSON_NAME]" at bounding box center [250, 139] width 119 height 16
click at [341, 90] on button "Apply" at bounding box center [341, 92] width 22 height 15
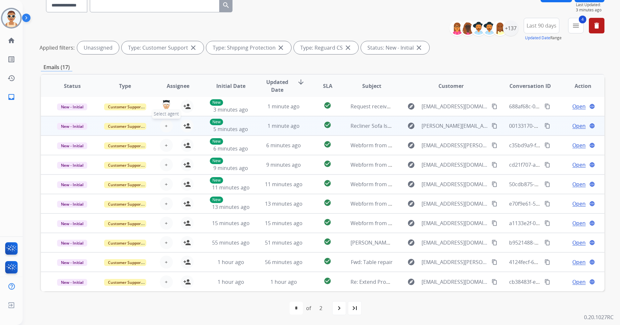
click at [162, 128] on button "+ Select agent" at bounding box center [166, 125] width 13 height 13
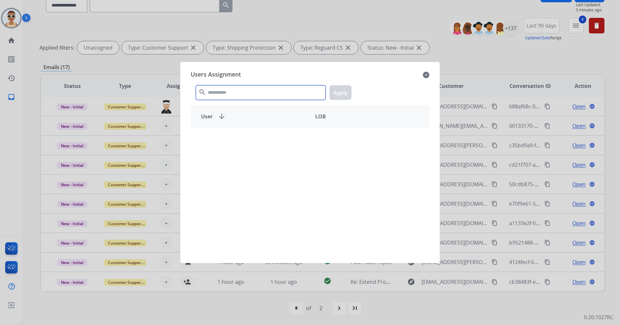
click at [219, 95] on input "text" at bounding box center [261, 92] width 130 height 15
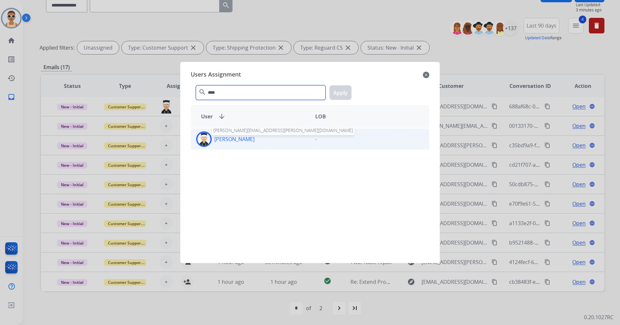
type input "****"
drag, startPoint x: 249, startPoint y: 138, endPoint x: 277, endPoint y: 135, distance: 28.5
click at [250, 138] on p "[PERSON_NAME]" at bounding box center [234, 139] width 40 height 8
click at [351, 90] on button "Apply" at bounding box center [341, 92] width 22 height 15
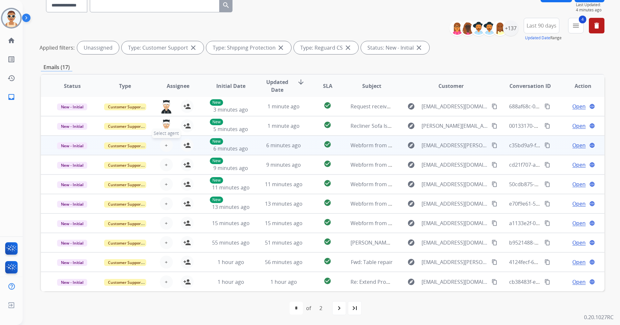
click at [166, 142] on span "+" at bounding box center [166, 145] width 3 height 8
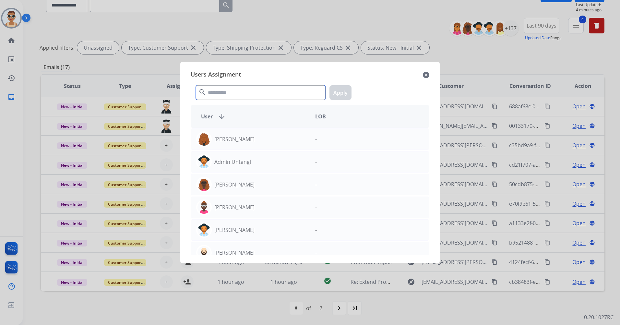
click at [223, 94] on input "text" at bounding box center [261, 92] width 130 height 15
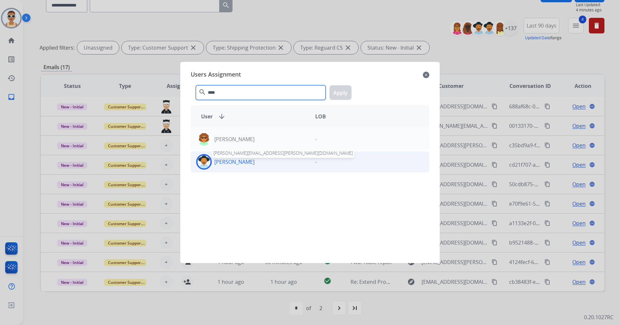
type input "****"
click at [255, 164] on p "[PERSON_NAME]" at bounding box center [234, 162] width 40 height 8
click at [336, 88] on button "Apply" at bounding box center [341, 92] width 22 height 15
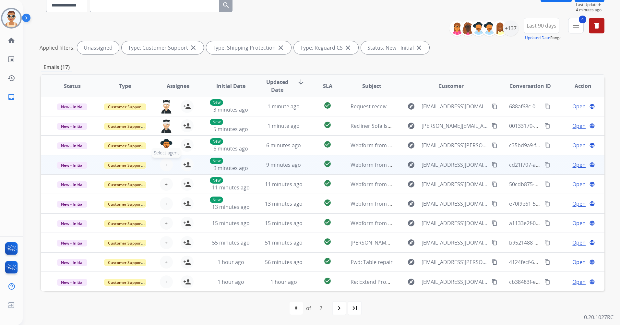
click at [165, 163] on span "+" at bounding box center [166, 165] width 3 height 8
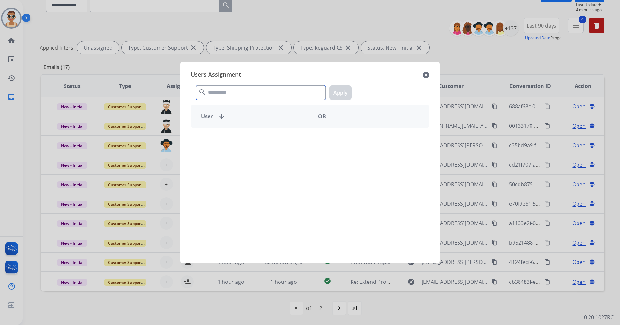
click at [233, 88] on input "text" at bounding box center [261, 92] width 130 height 15
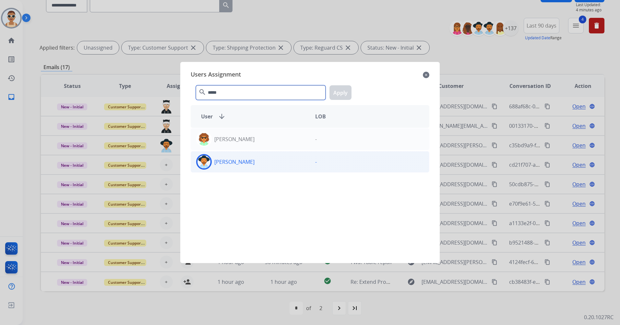
type input "*****"
drag, startPoint x: 264, startPoint y: 166, endPoint x: 265, endPoint y: 161, distance: 5.4
click at [264, 165] on div "[PERSON_NAME]" at bounding box center [250, 162] width 119 height 16
click at [351, 93] on div "***** search Apply" at bounding box center [310, 91] width 239 height 22
click at [342, 92] on button "Apply" at bounding box center [341, 92] width 22 height 15
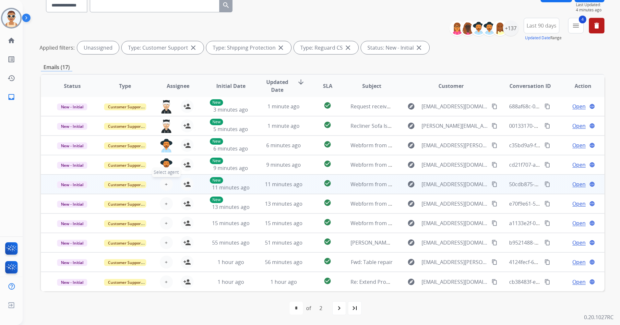
click at [162, 184] on button "+ Select agent" at bounding box center [166, 184] width 13 height 13
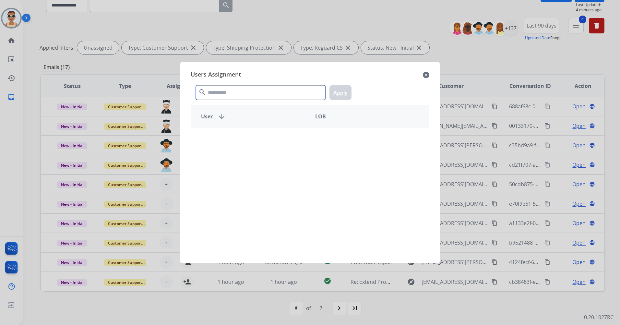
click at [241, 95] on input "text" at bounding box center [261, 92] width 130 height 15
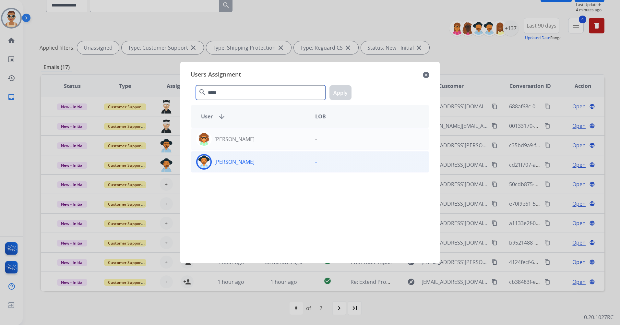
type input "*****"
click at [271, 167] on div "[PERSON_NAME]" at bounding box center [250, 162] width 119 height 16
click at [340, 89] on button "Apply" at bounding box center [341, 92] width 22 height 15
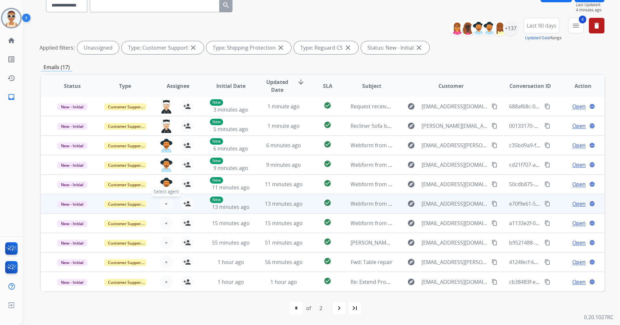
click at [165, 202] on span "+" at bounding box center [166, 204] width 3 height 8
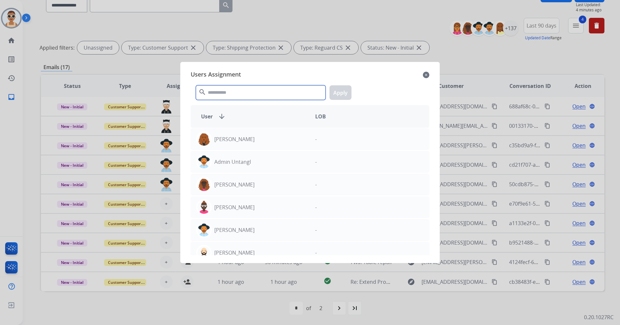
click at [259, 91] on input "text" at bounding box center [261, 92] width 130 height 15
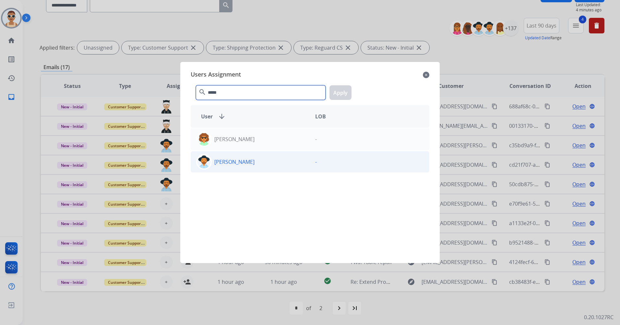
type input "*****"
click at [273, 157] on div "[PERSON_NAME]" at bounding box center [250, 162] width 119 height 16
click at [340, 91] on button "Apply" at bounding box center [341, 92] width 22 height 15
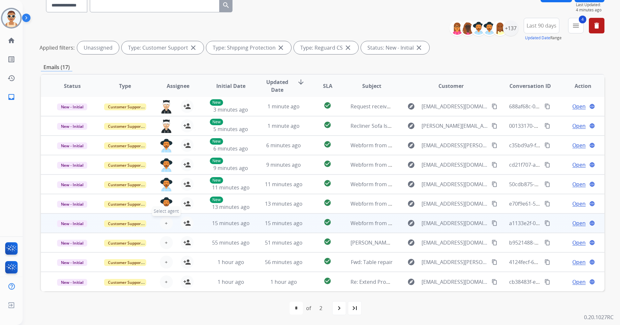
click at [165, 220] on span "+" at bounding box center [166, 223] width 3 height 8
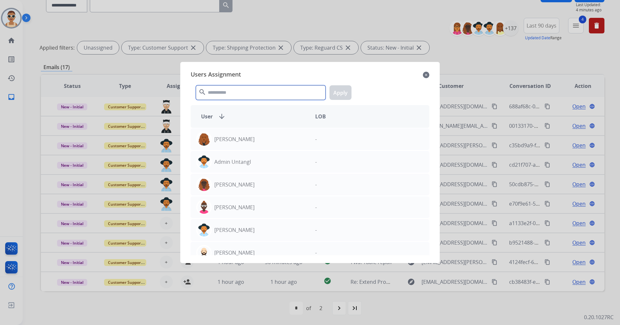
click at [227, 95] on input "text" at bounding box center [261, 92] width 130 height 15
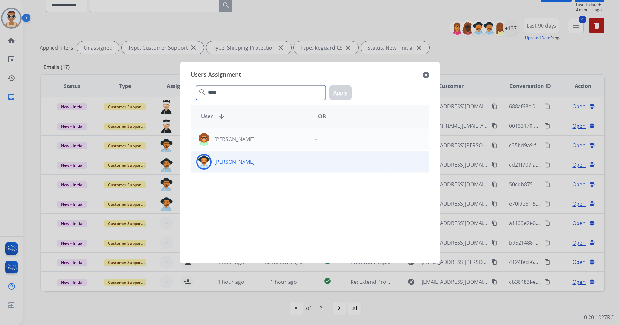
type input "*****"
click at [252, 168] on div "[PERSON_NAME]" at bounding box center [250, 162] width 119 height 16
click at [335, 96] on button "Apply" at bounding box center [341, 92] width 22 height 15
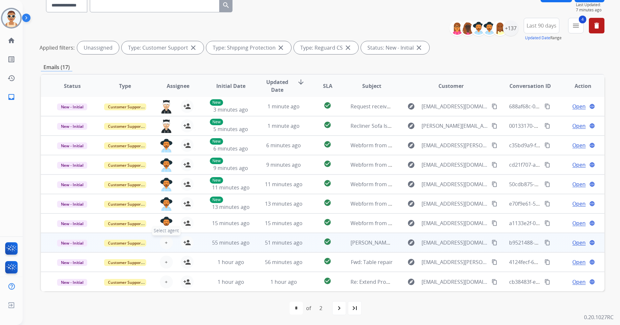
click at [165, 242] on span "+" at bounding box center [166, 243] width 3 height 8
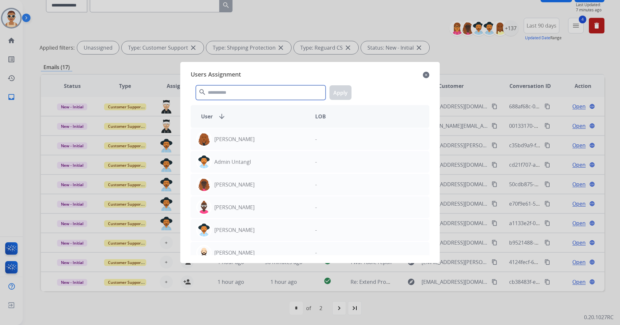
click at [225, 93] on input "text" at bounding box center [261, 92] width 130 height 15
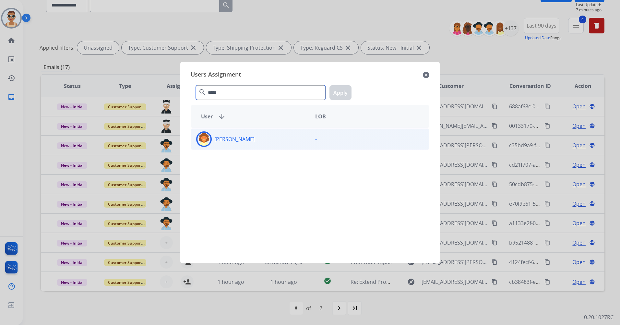
type input "*****"
click at [252, 144] on div "[PERSON_NAME]" at bounding box center [250, 139] width 119 height 16
drag, startPoint x: 346, startPoint y: 92, endPoint x: 339, endPoint y: 104, distance: 13.2
click at [346, 92] on button "Apply" at bounding box center [341, 92] width 22 height 15
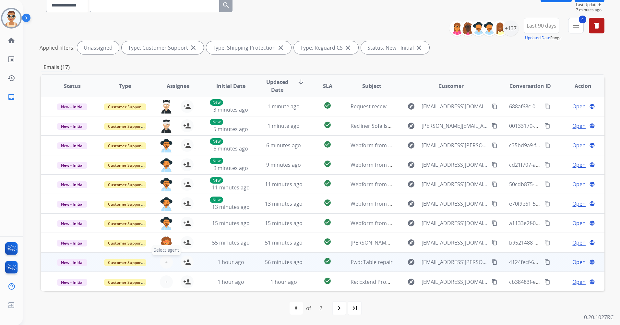
click at [166, 262] on span "+" at bounding box center [166, 262] width 3 height 8
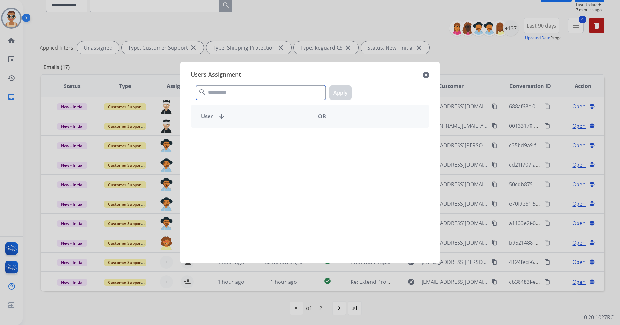
click at [254, 92] on input "text" at bounding box center [261, 92] width 130 height 15
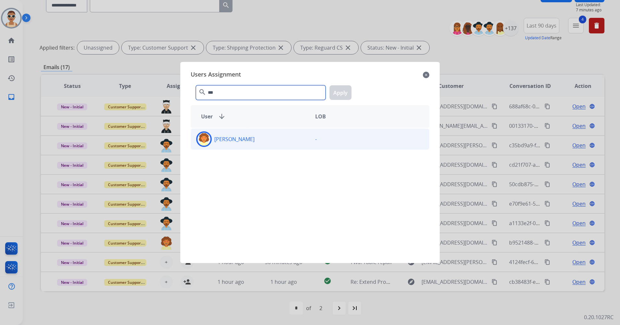
type input "***"
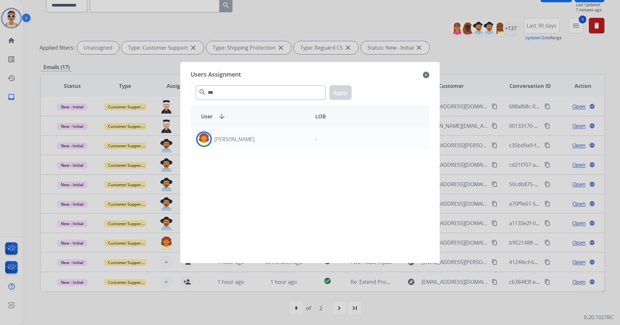
drag, startPoint x: 293, startPoint y: 142, endPoint x: 299, endPoint y: 128, distance: 15.2
click at [292, 142] on div "[PERSON_NAME]" at bounding box center [250, 139] width 119 height 16
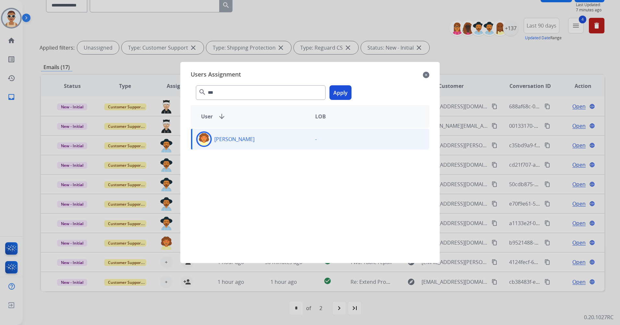
click at [344, 92] on button "Apply" at bounding box center [341, 92] width 22 height 15
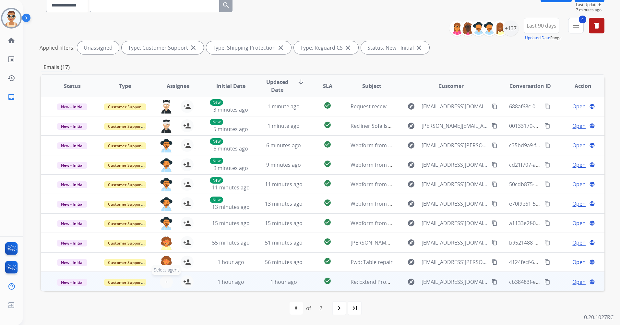
click at [163, 285] on button "+ Select agent" at bounding box center [166, 281] width 13 height 13
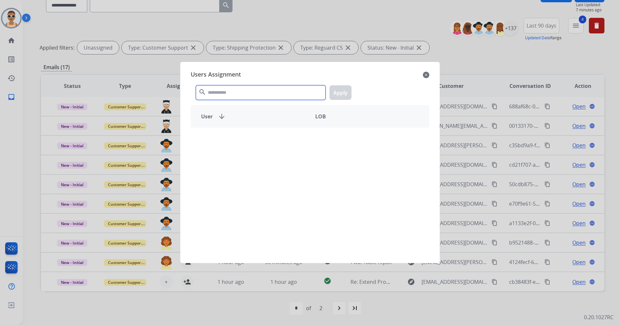
click at [241, 94] on input "text" at bounding box center [261, 92] width 130 height 15
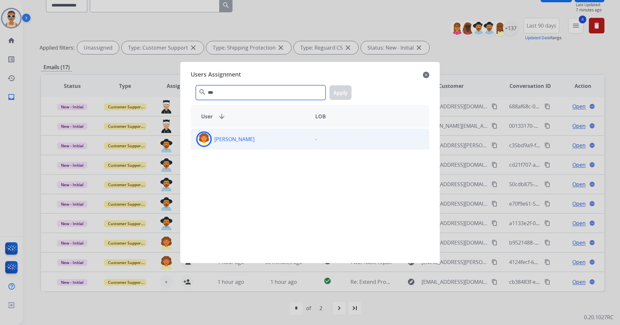
type input "***"
click at [270, 146] on div "[PERSON_NAME]" at bounding box center [250, 139] width 119 height 16
click at [338, 90] on button "Apply" at bounding box center [341, 92] width 22 height 15
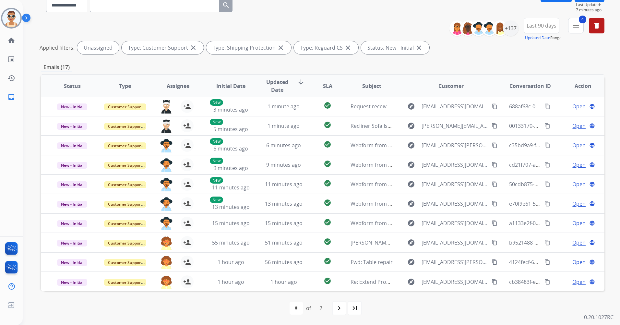
click at [339, 308] on mat-icon "navigate_next" at bounding box center [339, 308] width 8 height 8
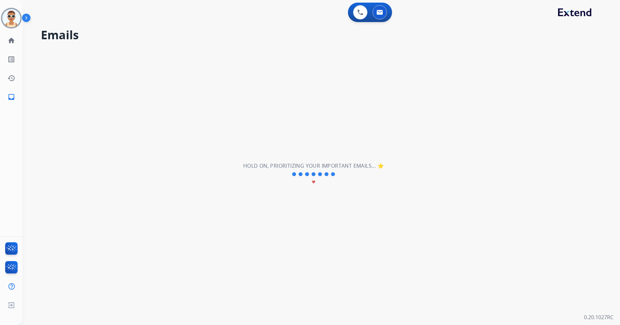
scroll to position [0, 0]
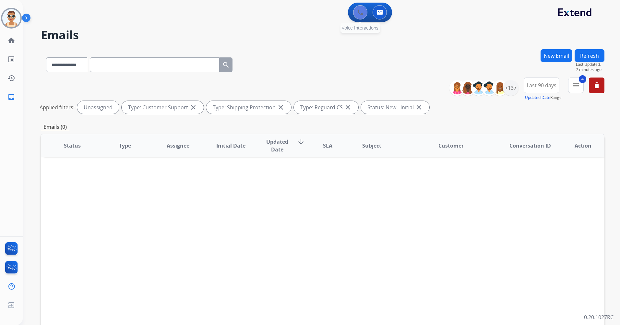
click at [362, 13] on img at bounding box center [361, 12] width 6 height 6
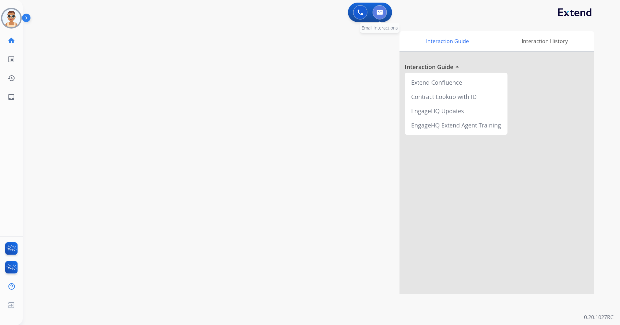
click at [384, 13] on button at bounding box center [380, 12] width 14 height 14
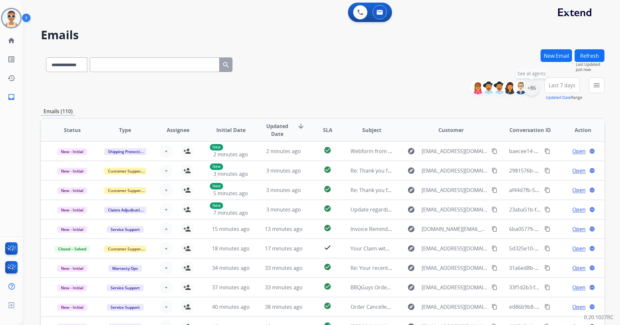
click at [535, 86] on div "+86" at bounding box center [532, 88] width 16 height 16
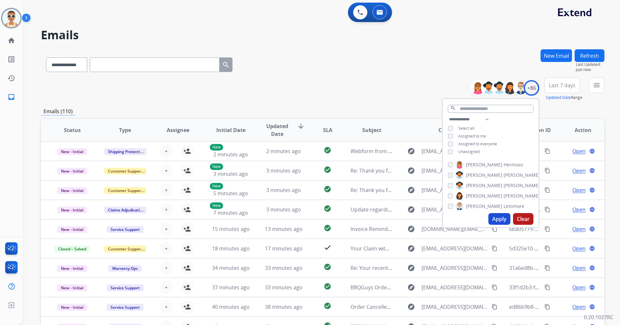
click at [479, 135] on span "Assigned to me" at bounding box center [472, 136] width 28 height 6
click at [497, 221] on button "Apply" at bounding box center [500, 219] width 22 height 12
click at [554, 84] on span "Last 7 days" at bounding box center [562, 85] width 27 height 3
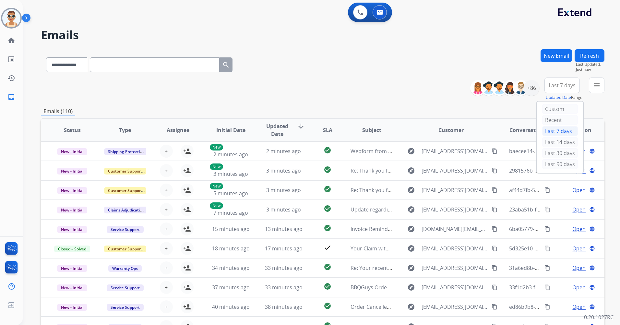
drag, startPoint x: 547, startPoint y: 165, endPoint x: 457, endPoint y: 146, distance: 91.8
click at [547, 164] on div "Last 90 days" at bounding box center [560, 164] width 36 height 10
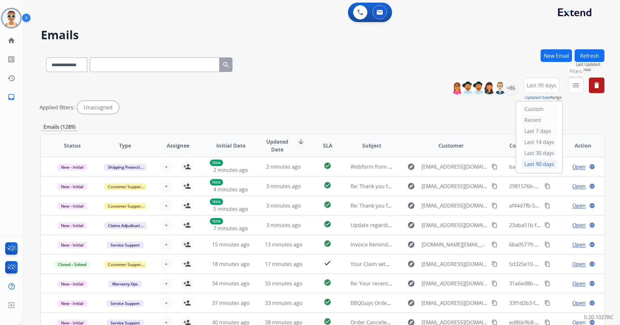
click at [573, 81] on button "menu Filters" at bounding box center [576, 86] width 16 height 16
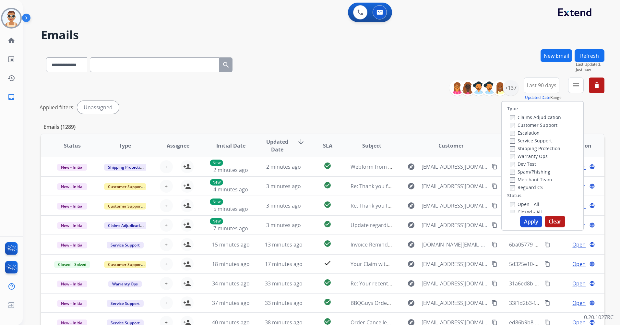
click at [549, 122] on label "Customer Support" at bounding box center [534, 125] width 48 height 6
click at [540, 147] on label "Shipping Protection" at bounding box center [535, 148] width 51 height 6
click at [530, 184] on div "Reguard CS" at bounding box center [535, 187] width 51 height 8
click at [531, 188] on label "Reguard CS" at bounding box center [526, 187] width 33 height 6
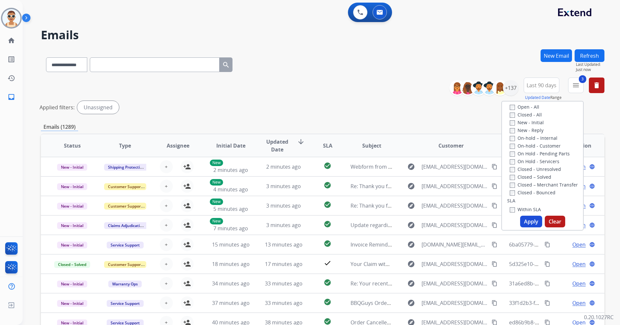
click at [531, 119] on div "New - Initial" at bounding box center [544, 122] width 68 height 8
click at [532, 124] on label "New - Initial" at bounding box center [527, 122] width 34 height 6
click at [527, 224] on button "Apply" at bounding box center [531, 222] width 22 height 12
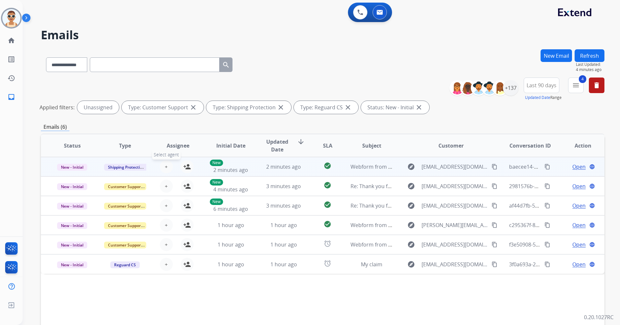
click at [167, 165] on button "+ Select agent" at bounding box center [166, 166] width 13 height 13
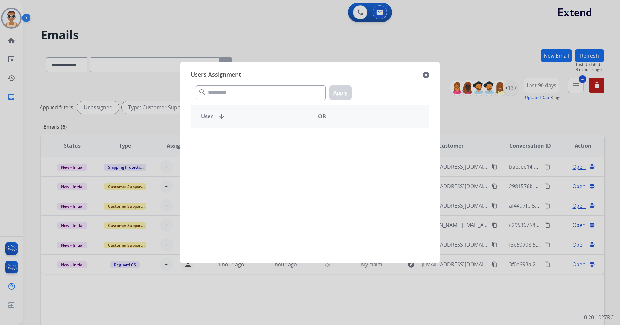
click at [236, 84] on div "search Apply" at bounding box center [310, 91] width 239 height 22
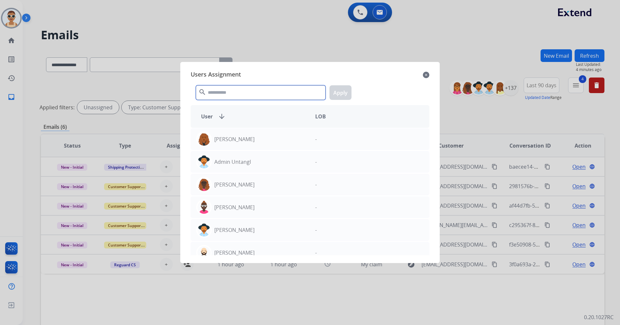
click at [240, 95] on input "text" at bounding box center [261, 92] width 130 height 15
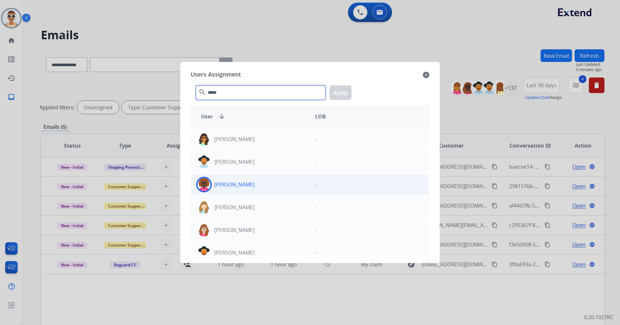
type input "*****"
click at [270, 185] on div "[PERSON_NAME]" at bounding box center [250, 185] width 119 height 16
click at [348, 90] on button "Apply" at bounding box center [341, 92] width 22 height 15
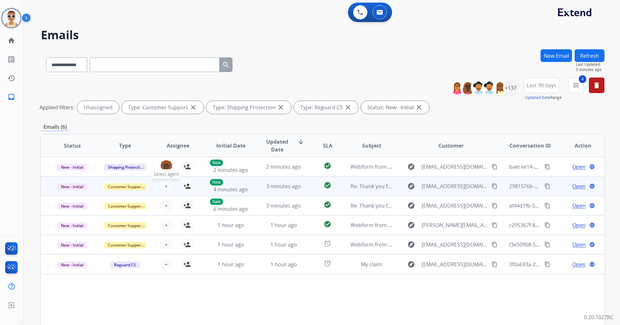
click at [165, 187] on span "+" at bounding box center [166, 186] width 3 height 8
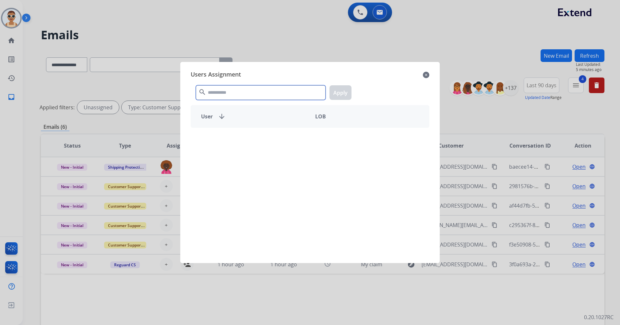
click at [229, 93] on input "text" at bounding box center [261, 92] width 130 height 15
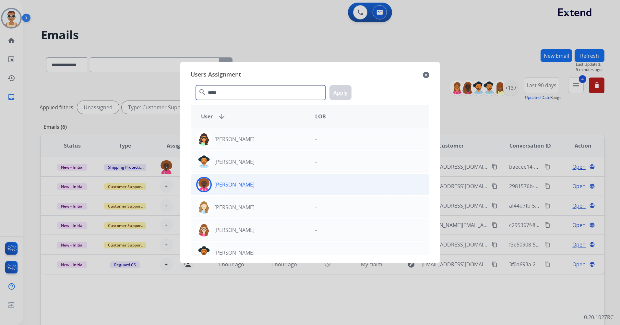
type input "*****"
click at [263, 184] on div "[PERSON_NAME]" at bounding box center [250, 185] width 119 height 16
click at [339, 94] on button "Apply" at bounding box center [341, 92] width 22 height 15
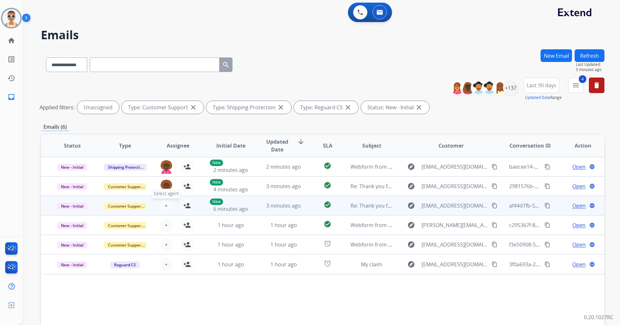
click at [165, 207] on span "+" at bounding box center [166, 206] width 3 height 8
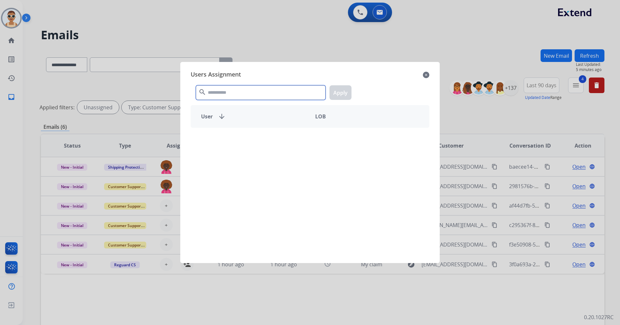
click at [218, 92] on input "text" at bounding box center [261, 92] width 130 height 15
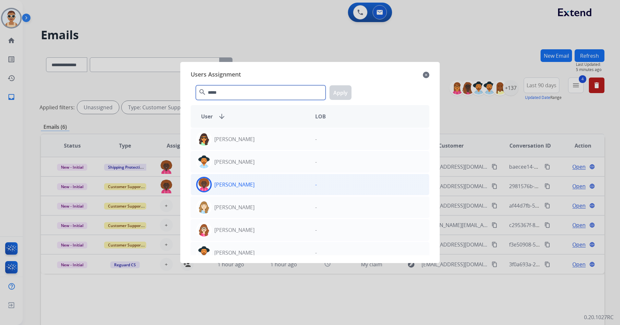
type input "*****"
click at [251, 190] on div "[PERSON_NAME]" at bounding box center [250, 185] width 119 height 16
click at [346, 89] on button "Apply" at bounding box center [341, 92] width 22 height 15
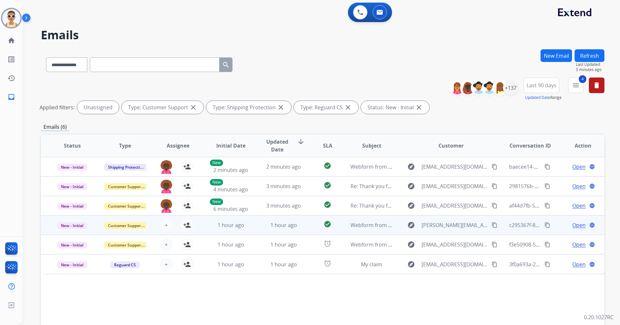
click at [161, 220] on div "+ Select agent person_add Assign to Me" at bounding box center [173, 225] width 42 height 13
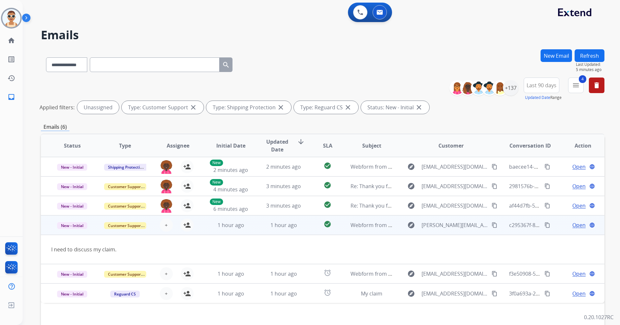
click at [196, 230] on div "+ Select agent person_add Assign to Me" at bounding box center [173, 225] width 53 height 18
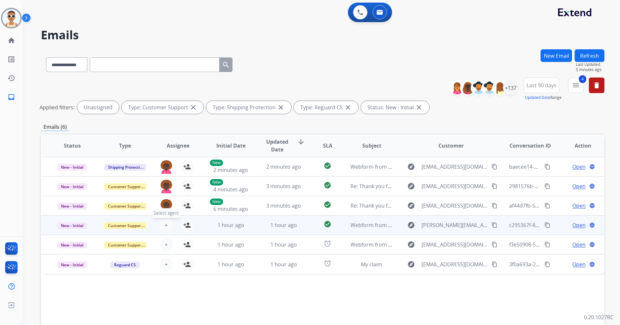
click at [161, 227] on button "+ Select agent" at bounding box center [166, 225] width 13 height 13
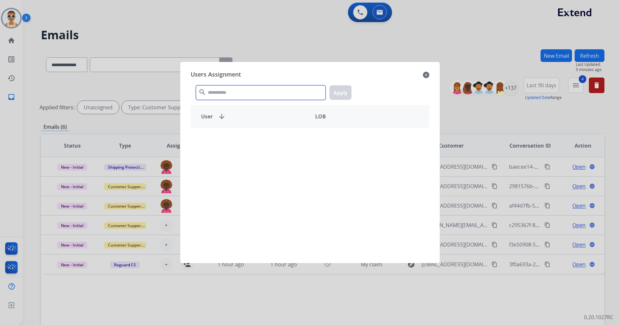
click at [244, 93] on input "text" at bounding box center [261, 92] width 130 height 15
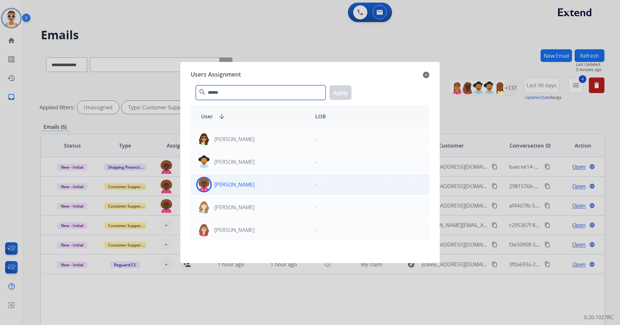
type input "******"
click at [264, 189] on div "[PERSON_NAME]" at bounding box center [250, 185] width 119 height 16
click at [343, 91] on button "Apply" at bounding box center [341, 92] width 22 height 15
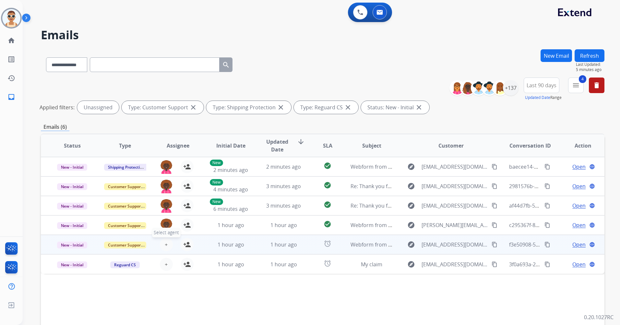
click at [169, 242] on button "+ Select agent" at bounding box center [166, 244] width 13 height 13
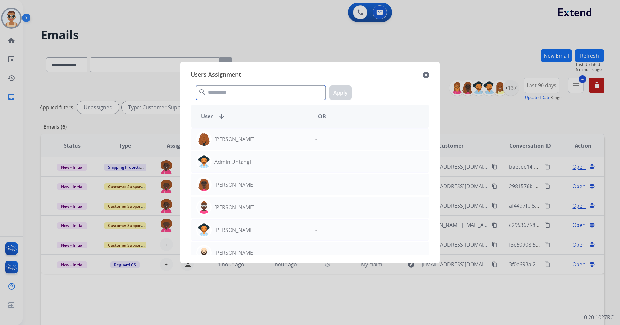
click at [278, 90] on input "text" at bounding box center [261, 92] width 130 height 15
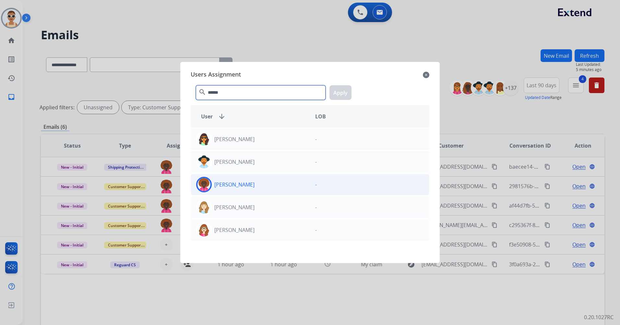
type input "******"
drag, startPoint x: 269, startPoint y: 181, endPoint x: 279, endPoint y: 173, distance: 13.1
click at [270, 181] on div "[PERSON_NAME]" at bounding box center [250, 185] width 119 height 16
click at [335, 92] on button "Apply" at bounding box center [341, 92] width 22 height 15
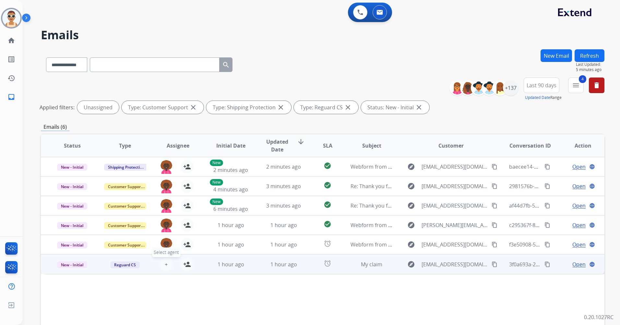
click at [166, 264] on span "+" at bounding box center [166, 265] width 3 height 8
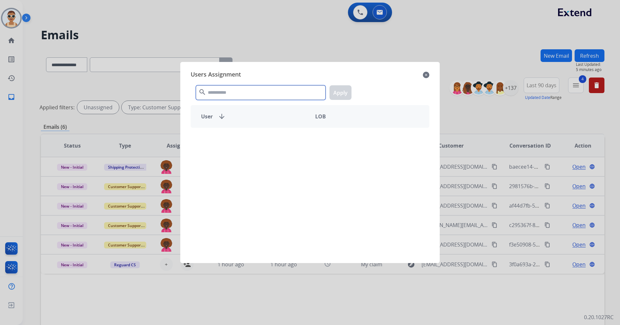
click at [248, 86] on input "text" at bounding box center [261, 92] width 130 height 15
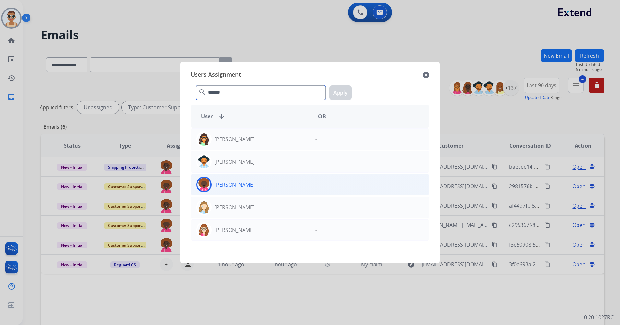
type input "*******"
drag, startPoint x: 258, startPoint y: 195, endPoint x: 271, endPoint y: 176, distance: 22.9
click at [258, 193] on div "[PERSON_NAME] -" at bounding box center [310, 184] width 239 height 21
click at [335, 91] on button "Apply" at bounding box center [341, 92] width 22 height 15
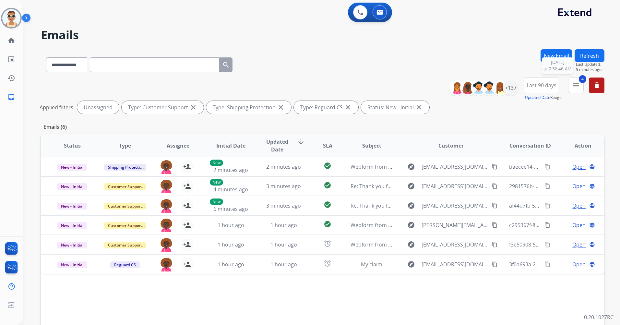
click at [591, 55] on button "Refresh" at bounding box center [590, 55] width 30 height 13
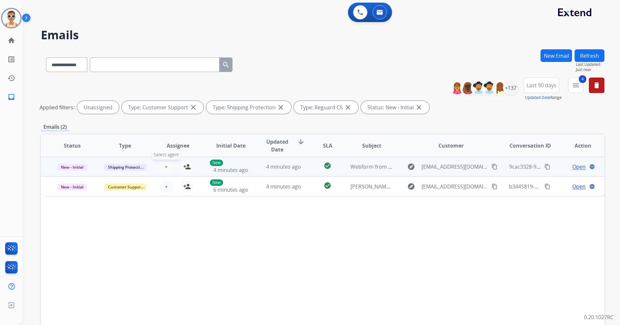
click at [165, 167] on span "+" at bounding box center [166, 167] width 3 height 8
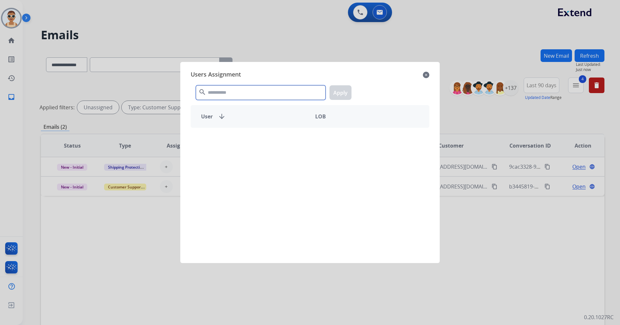
click at [227, 94] on input "text" at bounding box center [261, 92] width 130 height 15
select select "**********"
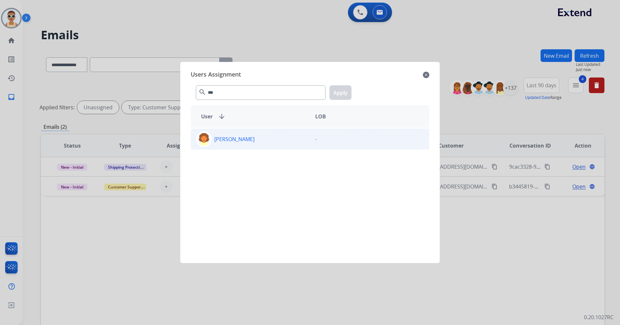
type input "***"
click at [266, 140] on div "[PERSON_NAME]" at bounding box center [250, 139] width 119 height 16
click at [334, 96] on button "Apply" at bounding box center [341, 92] width 22 height 15
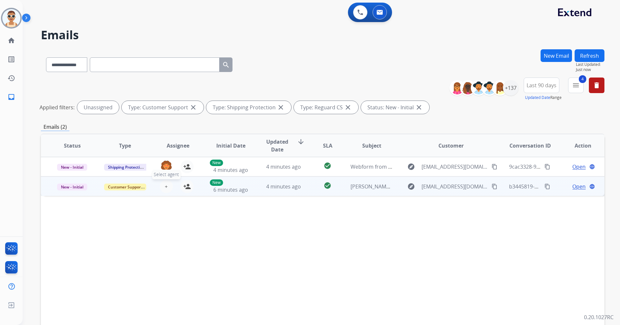
click at [163, 183] on button "+ Select agent" at bounding box center [166, 186] width 13 height 13
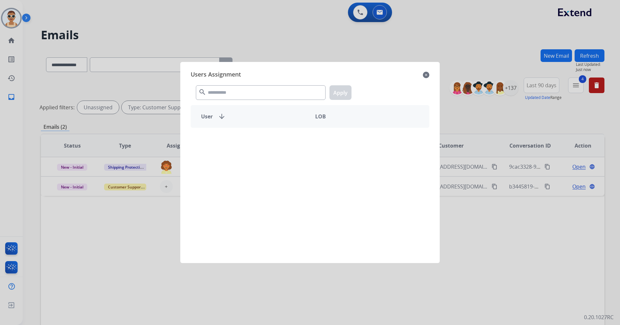
click at [240, 80] on span "Users Assignment" at bounding box center [216, 75] width 50 height 10
click at [238, 91] on input "text" at bounding box center [261, 92] width 130 height 15
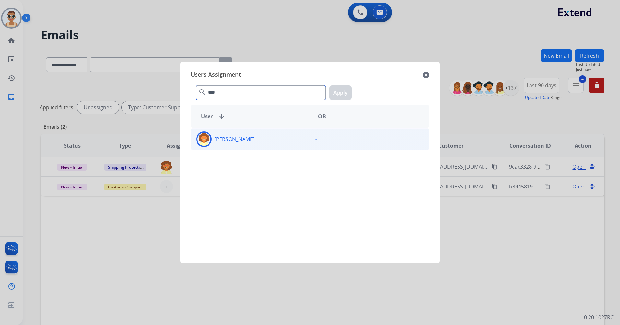
type input "****"
click at [270, 135] on div "[PERSON_NAME]" at bounding box center [250, 139] width 119 height 16
click at [337, 90] on button "Apply" at bounding box center [341, 92] width 22 height 15
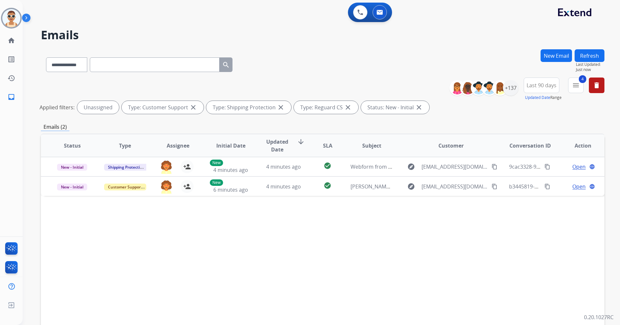
click at [591, 52] on button "Refresh" at bounding box center [590, 55] width 30 height 13
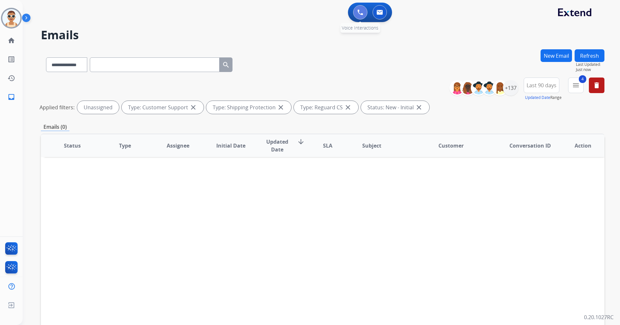
click at [361, 7] on button at bounding box center [360, 12] width 14 height 14
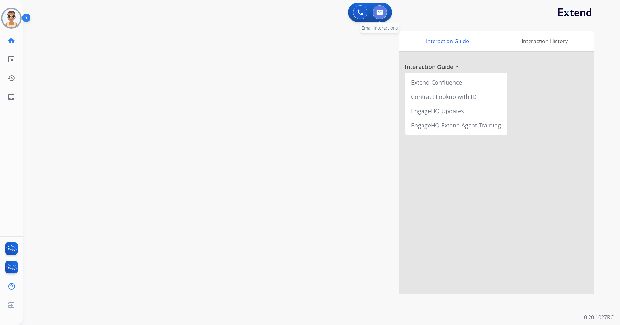
click at [382, 11] on img at bounding box center [380, 12] width 6 height 5
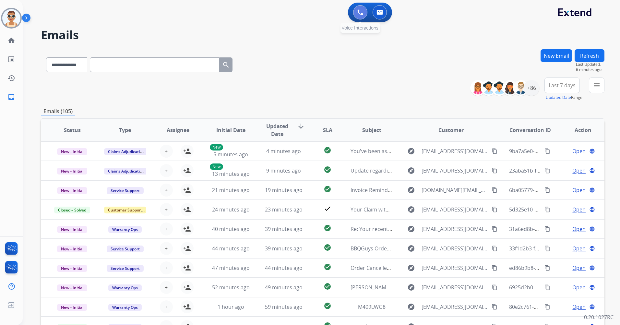
click at [356, 15] on button at bounding box center [360, 12] width 14 height 14
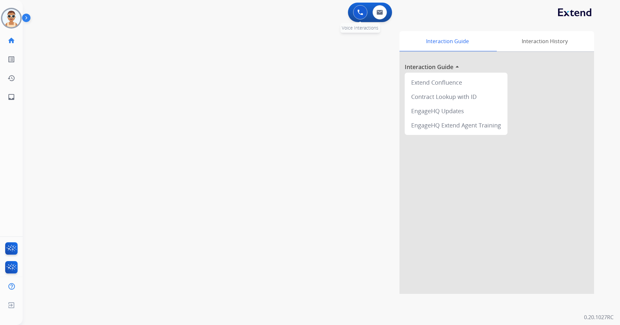
click at [364, 10] on button at bounding box center [360, 12] width 14 height 14
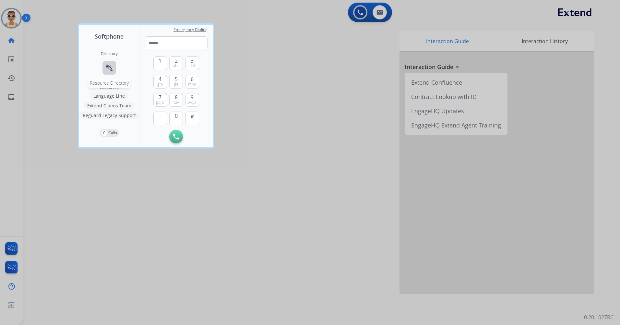
click at [109, 66] on mat-icon "connect_without_contact" at bounding box center [109, 68] width 8 height 8
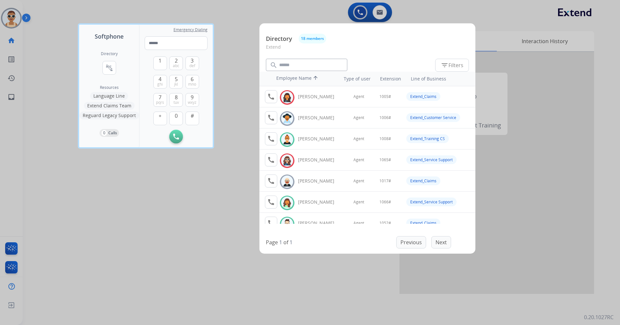
click at [204, 219] on div at bounding box center [310, 162] width 620 height 325
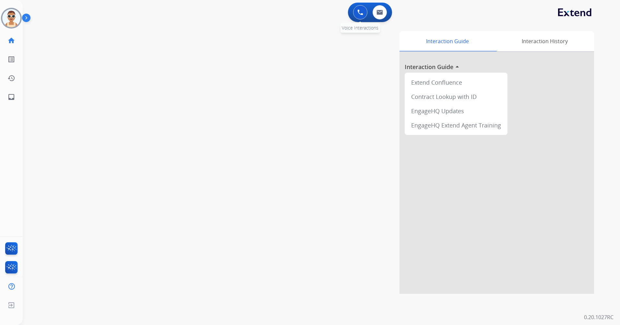
click at [358, 9] on button at bounding box center [360, 12] width 14 height 14
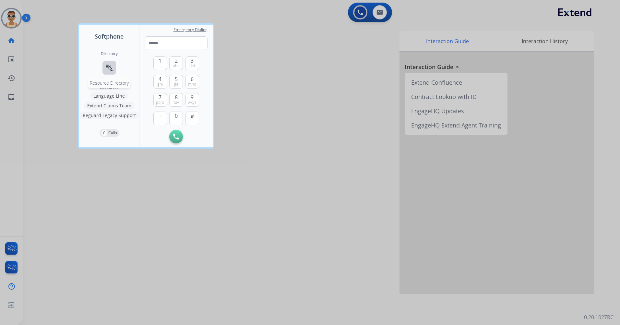
click at [106, 61] on button "connect_without_contact Resource Directory" at bounding box center [110, 68] width 14 height 14
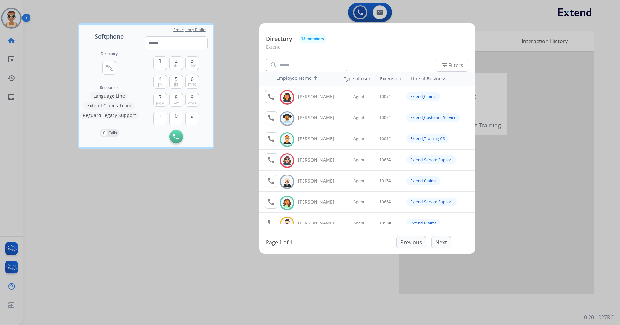
click at [65, 223] on div at bounding box center [310, 162] width 620 height 325
